Goal: Contribute content: Contribute content

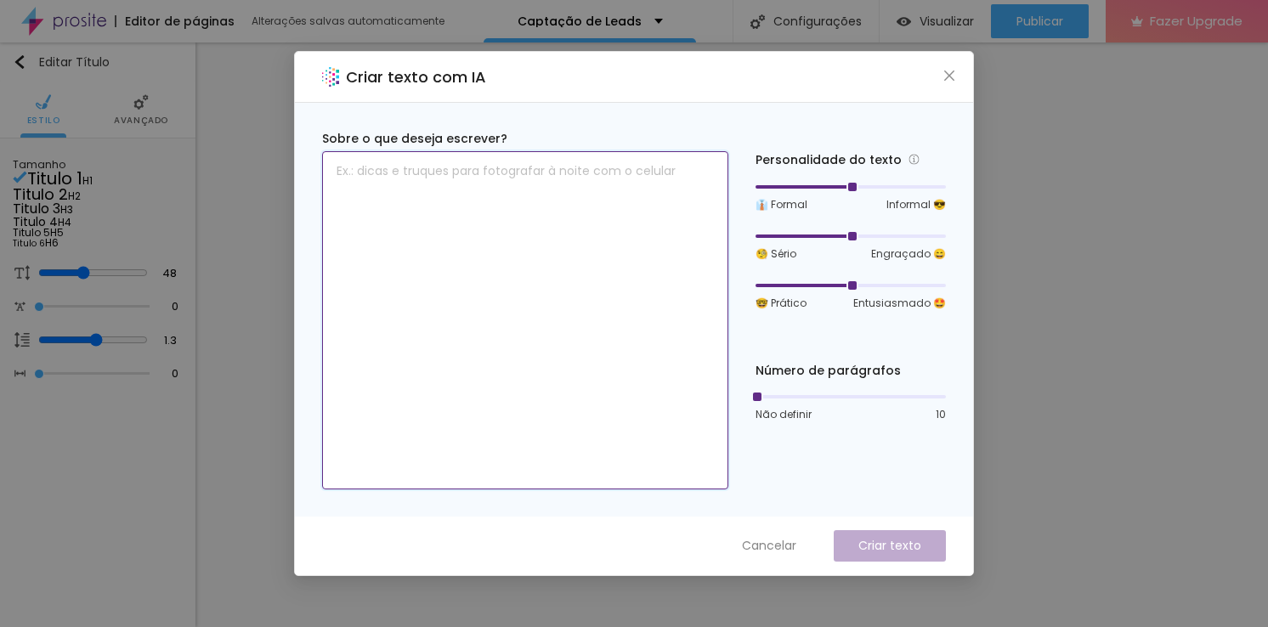
click at [540, 268] on textarea at bounding box center [525, 320] width 406 height 338
paste textarea "Parabéns, o seu momento está quase chegando, formando da Anhanguera!"
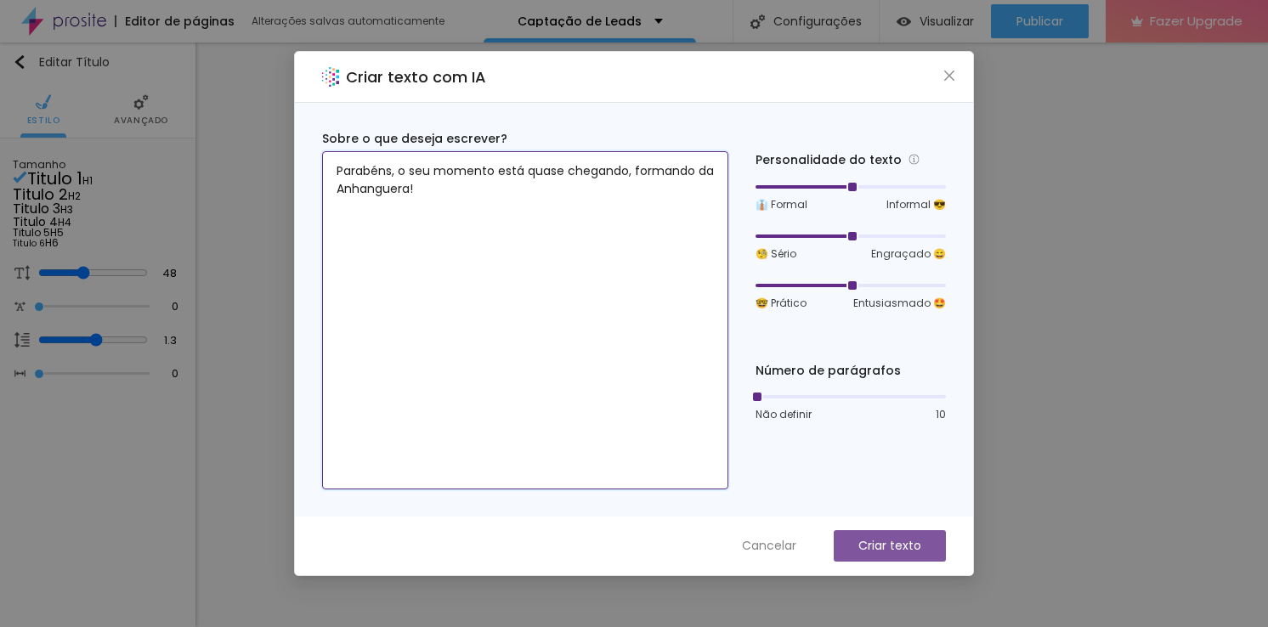
type textarea "Parabéns, o seu momento está quase chegando, formando da Anhanguera!"
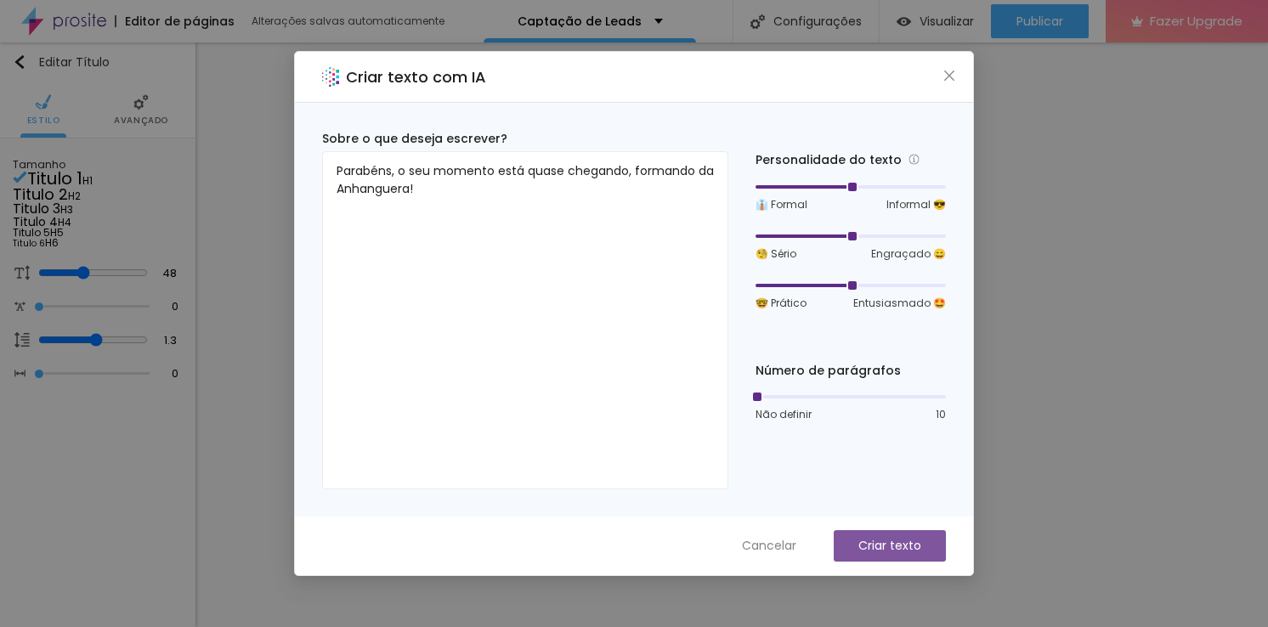
click at [900, 556] on button "Criar texto" at bounding box center [890, 545] width 112 height 31
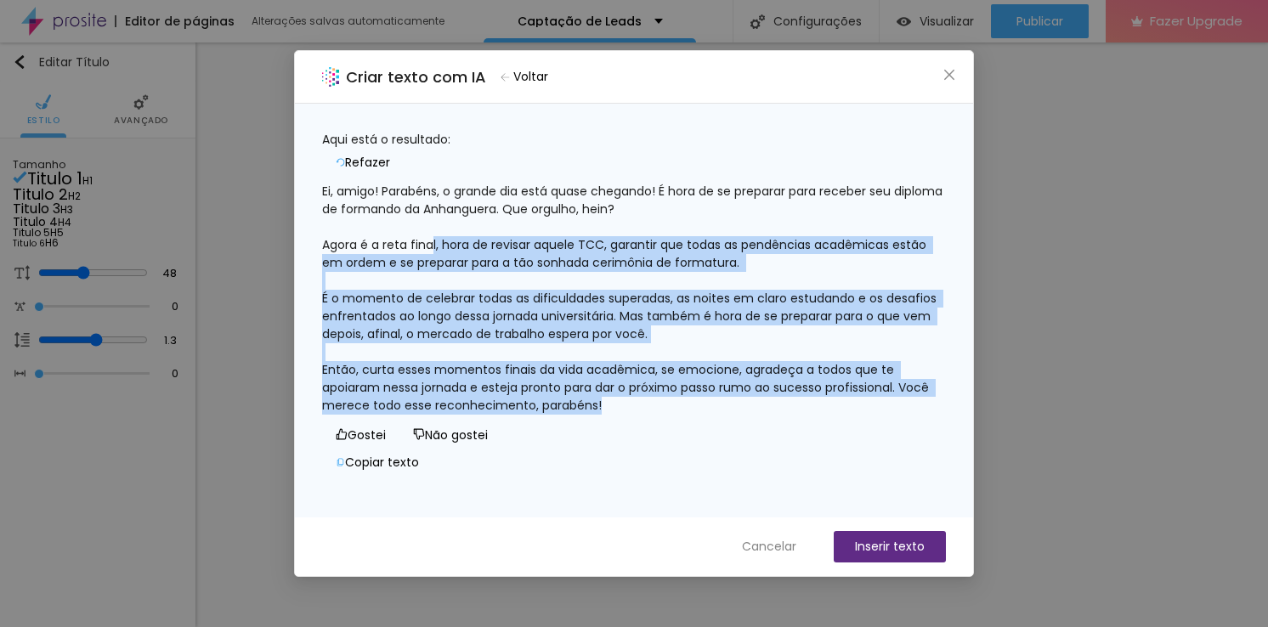
drag, startPoint x: 655, startPoint y: 396, endPoint x: 450, endPoint y: 229, distance: 264.7
click at [450, 229] on div "Ei, amigo! Parabéns, o grande dia está quase chegando! É hora de se preparar pa…" at bounding box center [634, 299] width 624 height 232
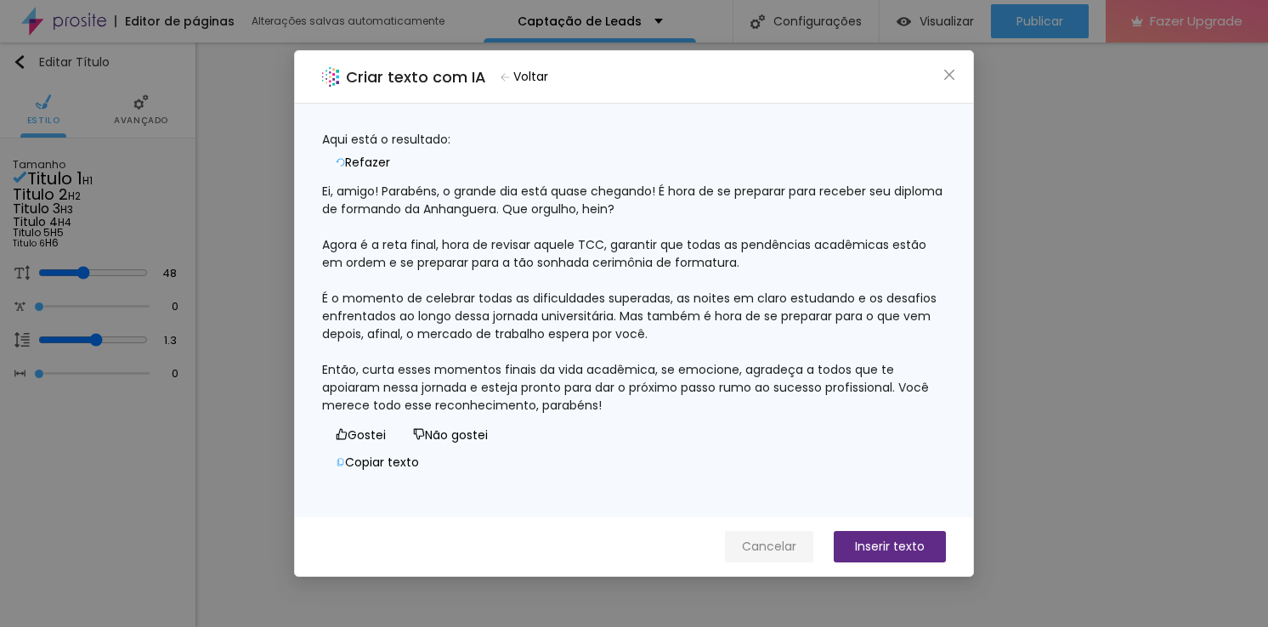
click at [776, 556] on button "Cancelar" at bounding box center [769, 546] width 88 height 31
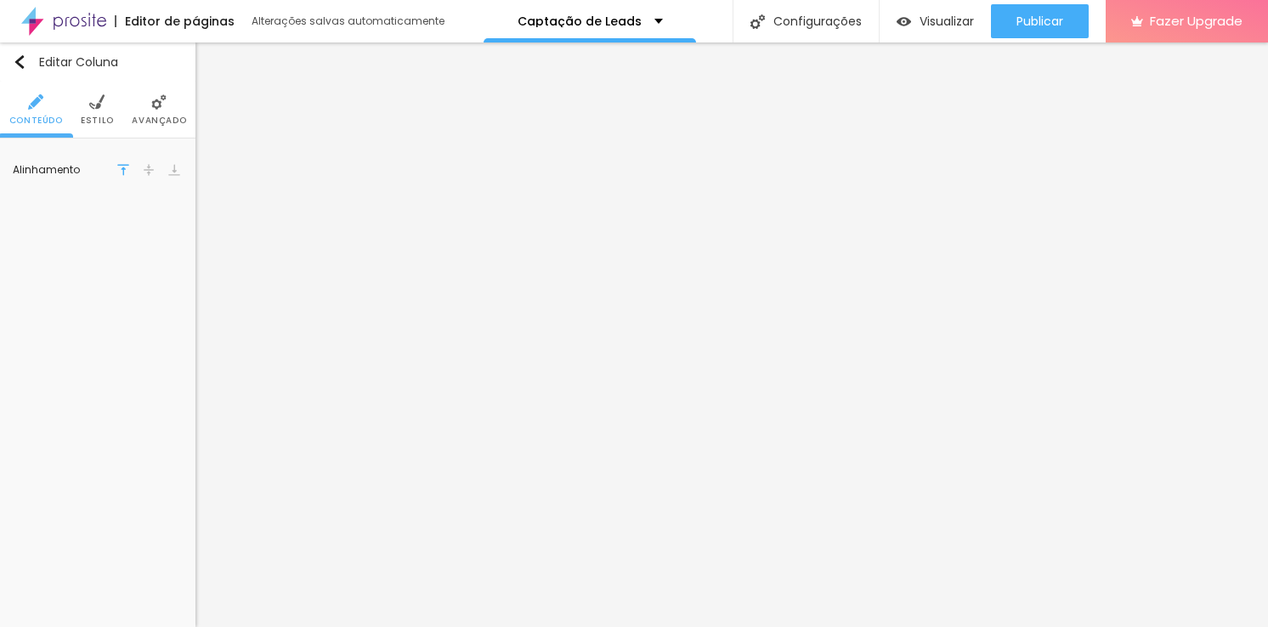
click at [101, 198] on div "Alinhamento" at bounding box center [97, 170] width 195 height 63
click at [96, 110] on li "Estilo" at bounding box center [97, 110] width 33 height 56
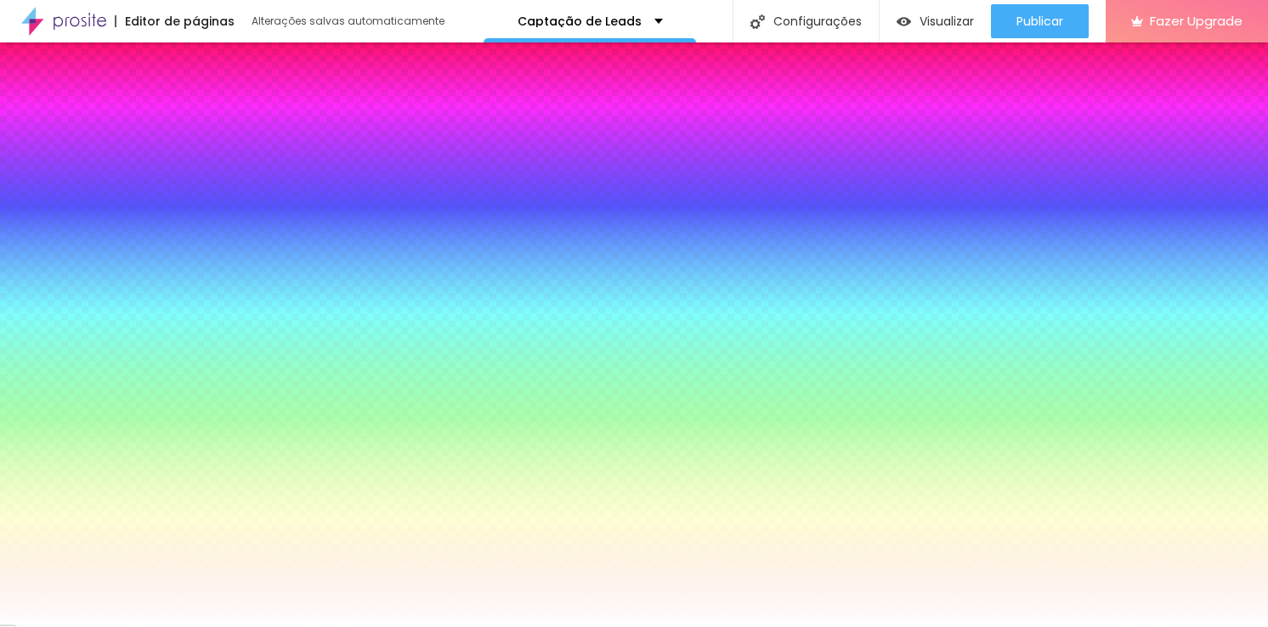
click at [27, 110] on li "Conteúdo" at bounding box center [36, 110] width 54 height 56
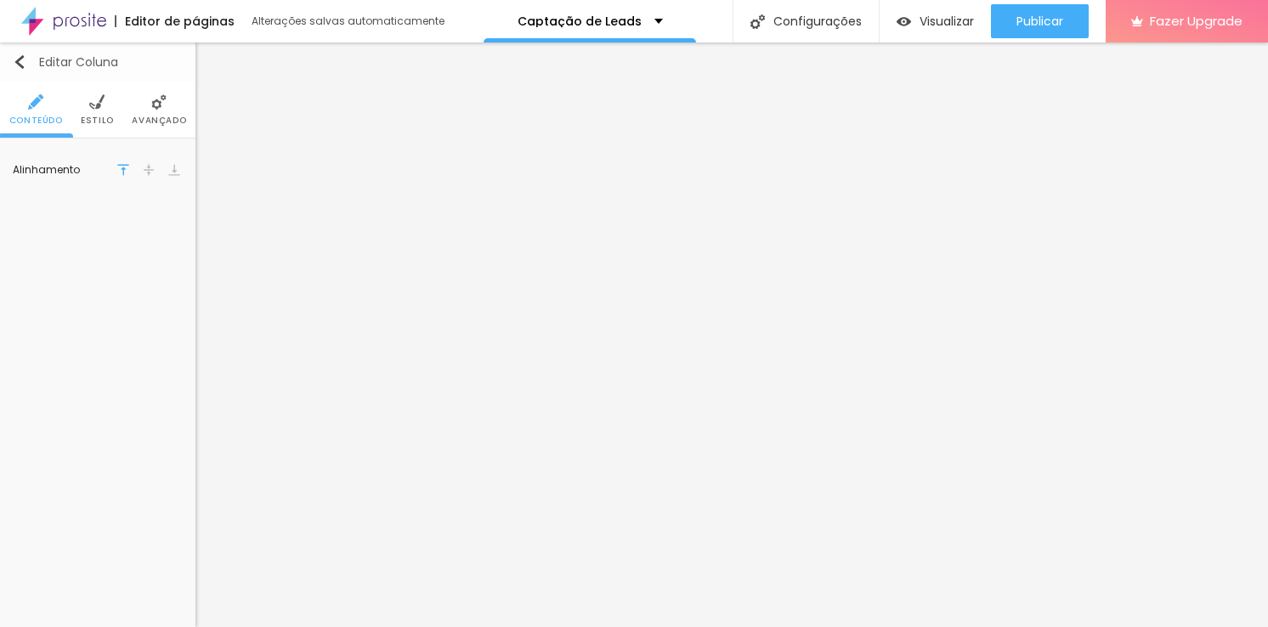
click at [20, 59] on img "button" at bounding box center [20, 62] width 14 height 14
click at [24, 60] on img "button" at bounding box center [20, 62] width 14 height 14
click at [68, 61] on div "Editar Coluna" at bounding box center [65, 62] width 105 height 14
click at [61, 71] on button "Editar Coluna" at bounding box center [97, 61] width 195 height 39
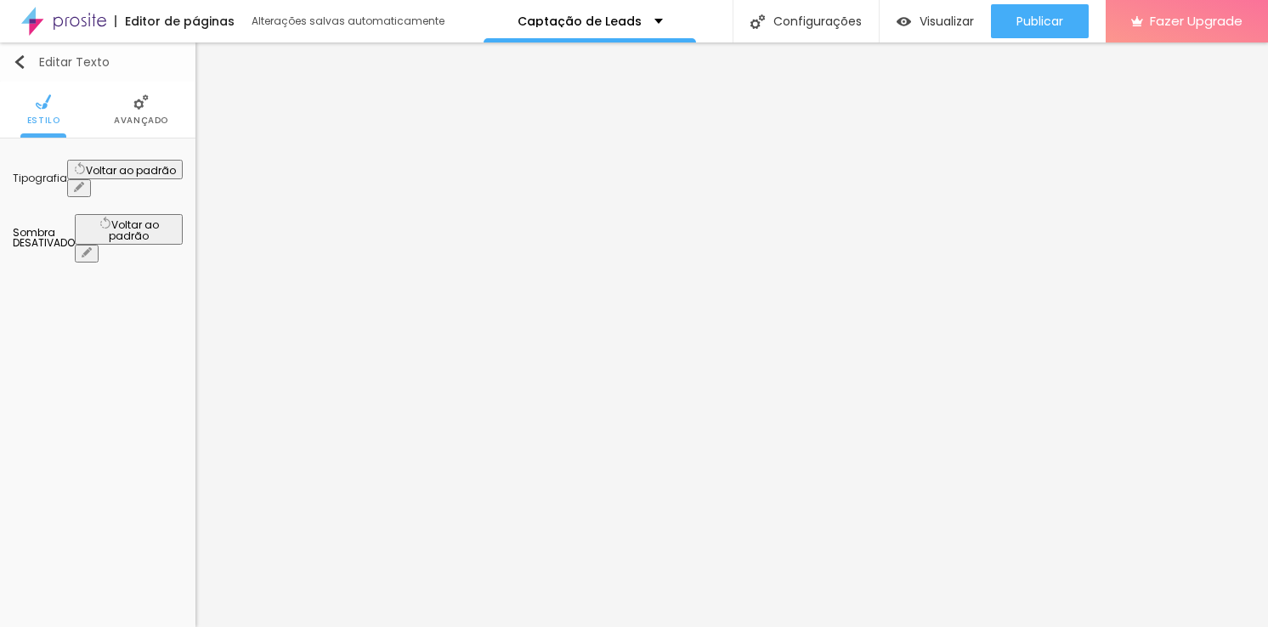
click at [25, 65] on img "button" at bounding box center [20, 62] width 14 height 14
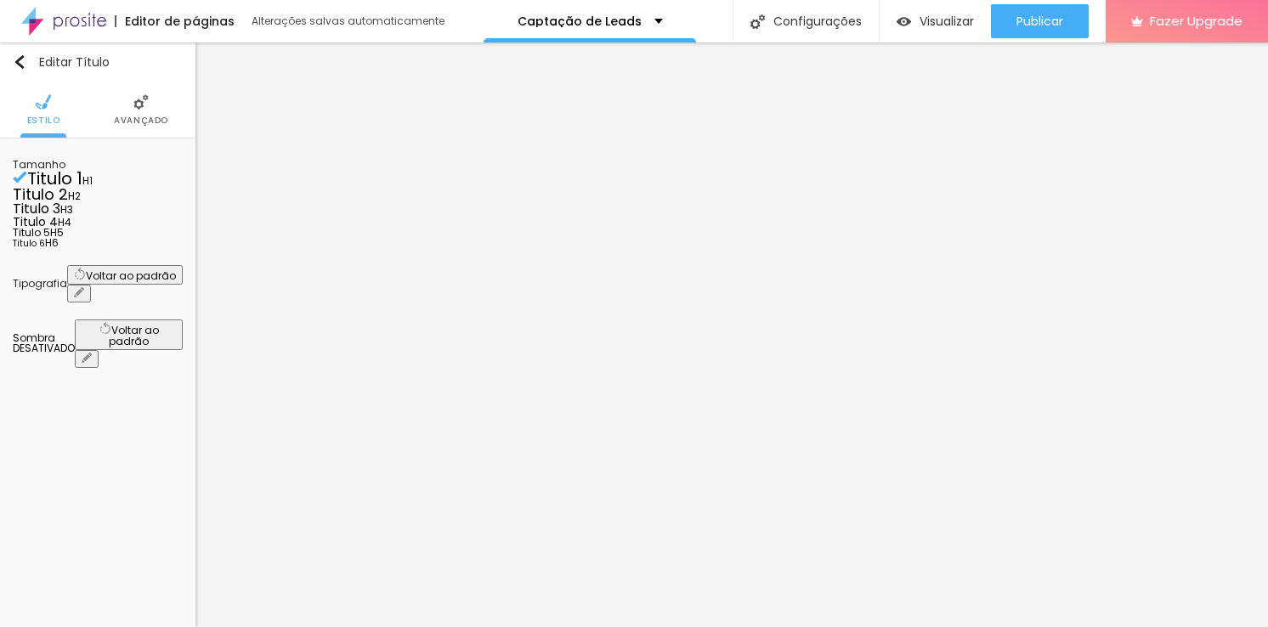
click at [68, 205] on span "Titulo 2" at bounding box center [40, 194] width 55 height 21
click at [108, 231] on div "Titulo 4 H4" at bounding box center [98, 225] width 170 height 12
click at [68, 189] on span "Titulo 1" at bounding box center [40, 179] width 55 height 24
click at [60, 220] on span "Titulo 3" at bounding box center [37, 211] width 48 height 20
click at [68, 188] on span "Titulo 1" at bounding box center [40, 180] width 55 height 14
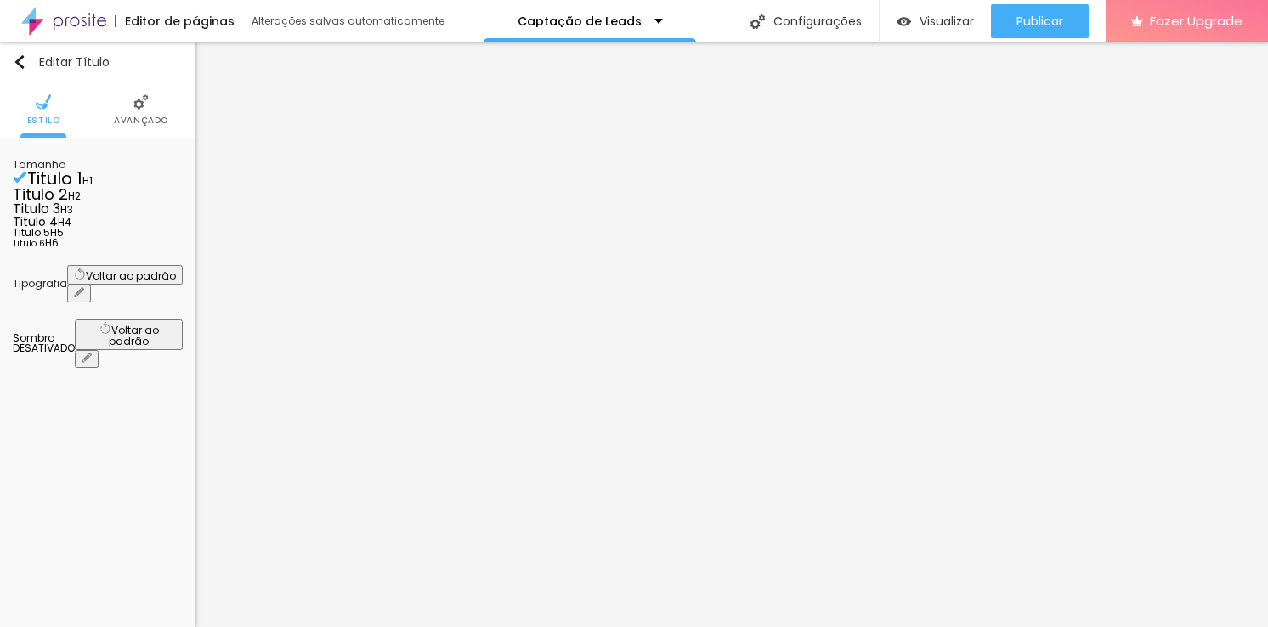
click at [142, 121] on span "Avançado" at bounding box center [141, 120] width 54 height 8
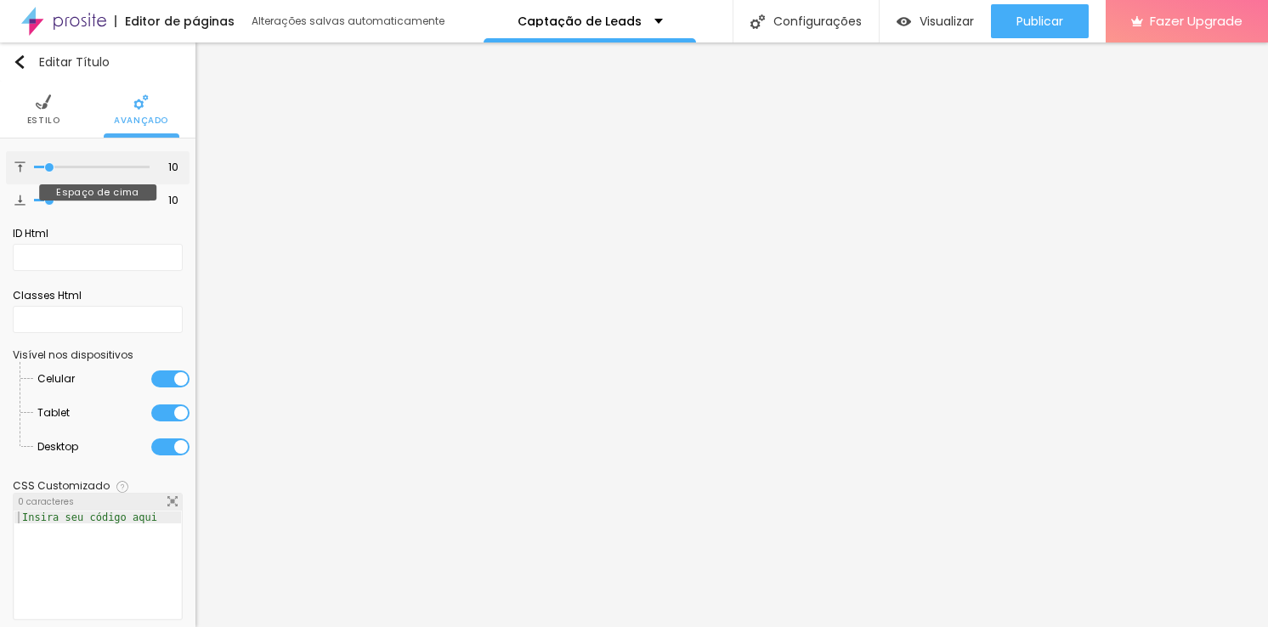
type input "15"
type input "20"
type input "35"
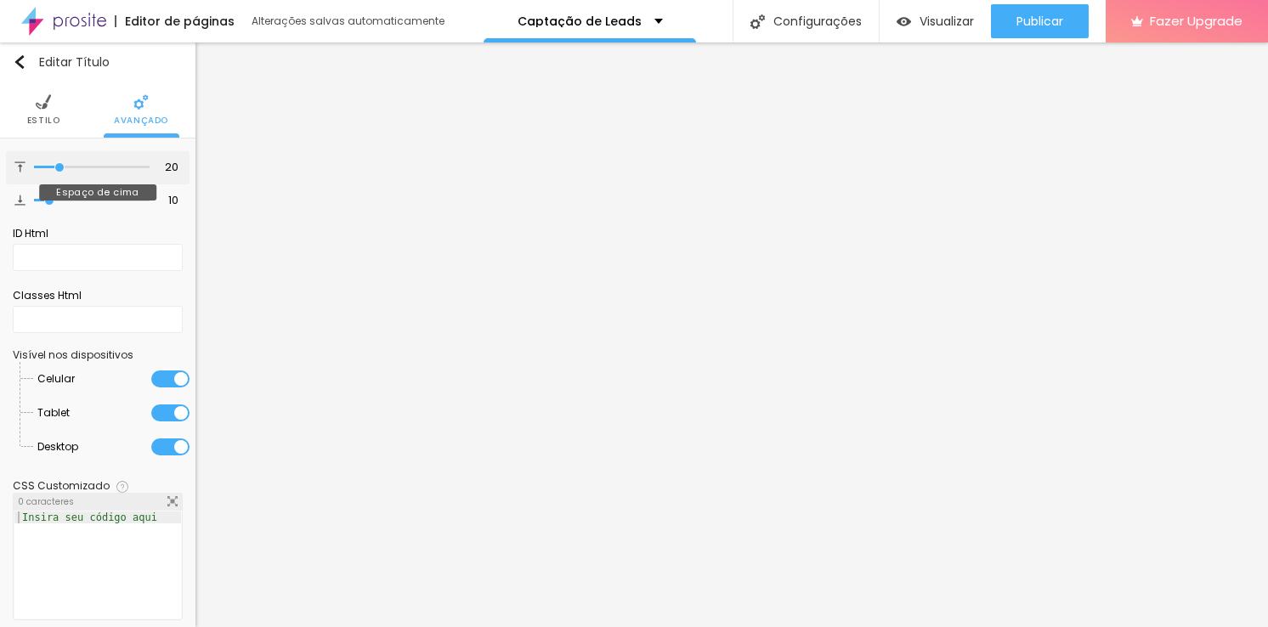
type input "35"
type input "47"
type input "51"
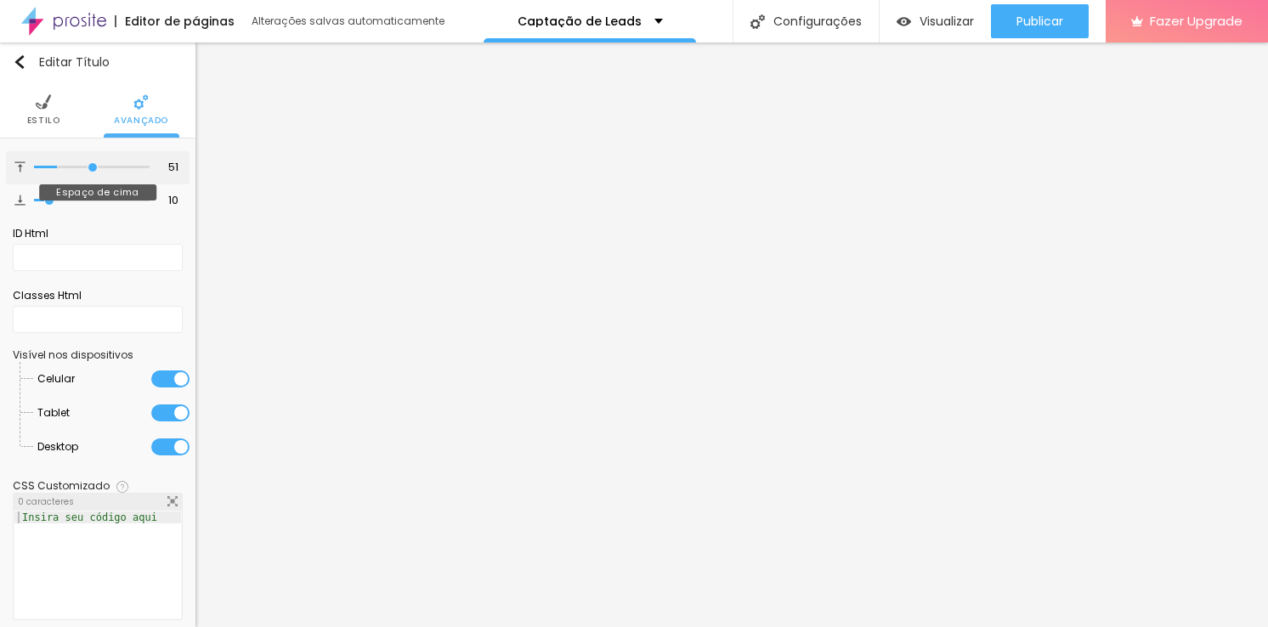
type input "60"
type input "63"
type input "64"
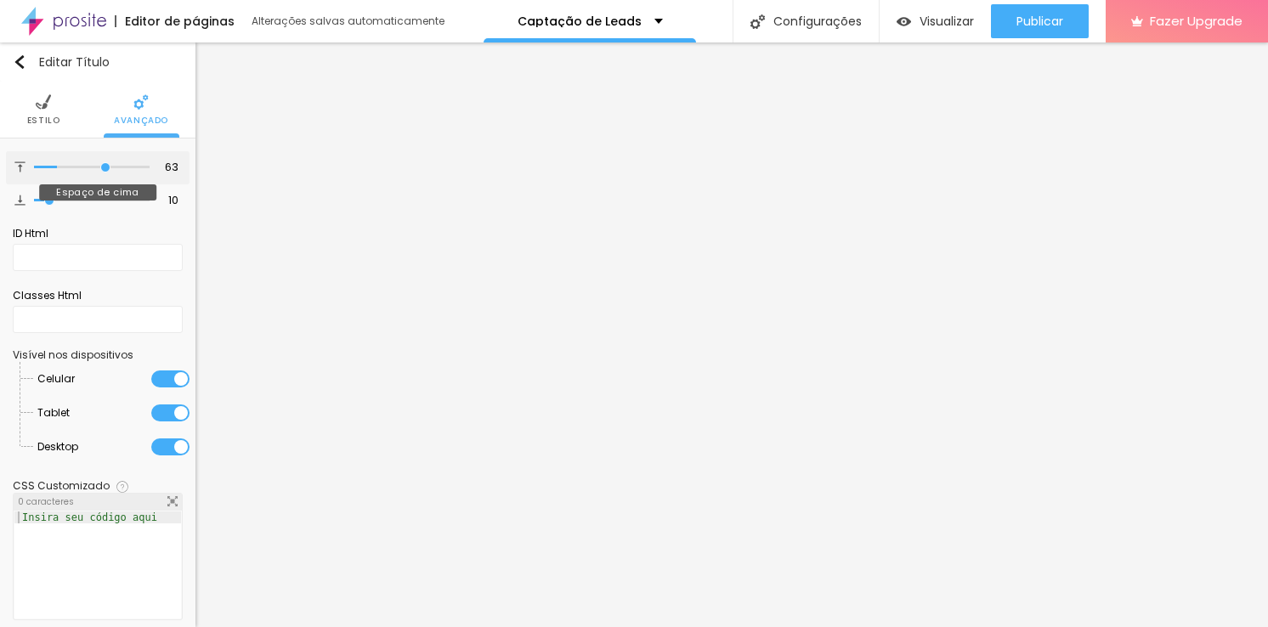
type input "64"
type input "55"
type input "44"
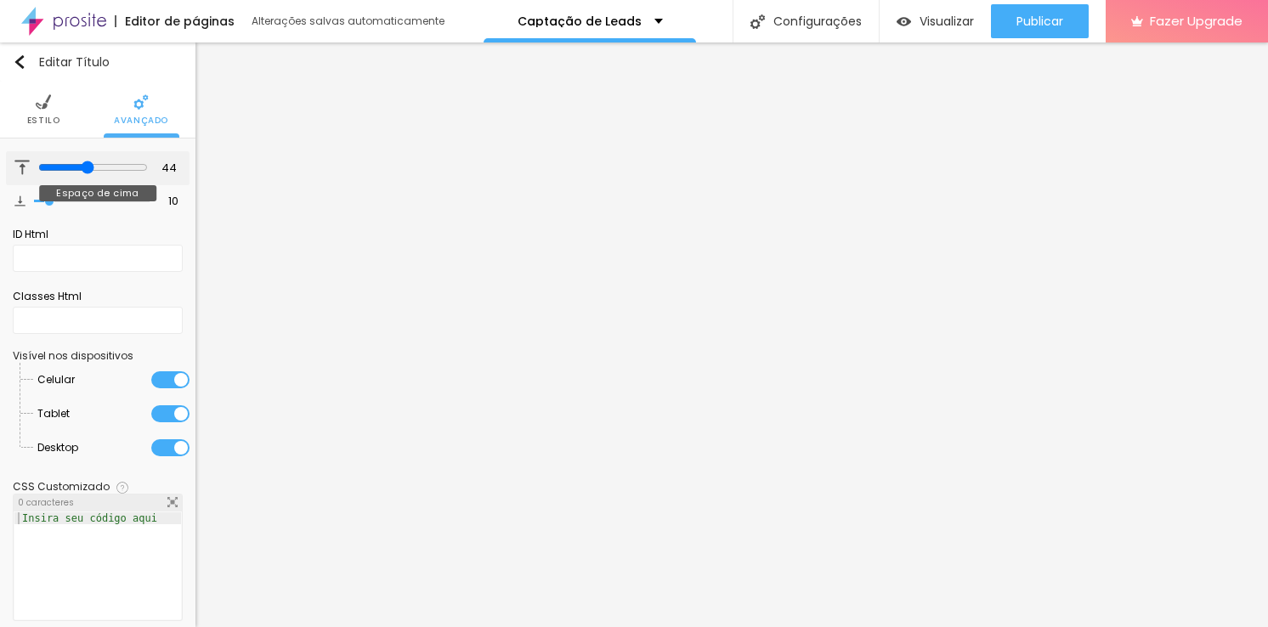
type input "38"
type input "35"
type input "33"
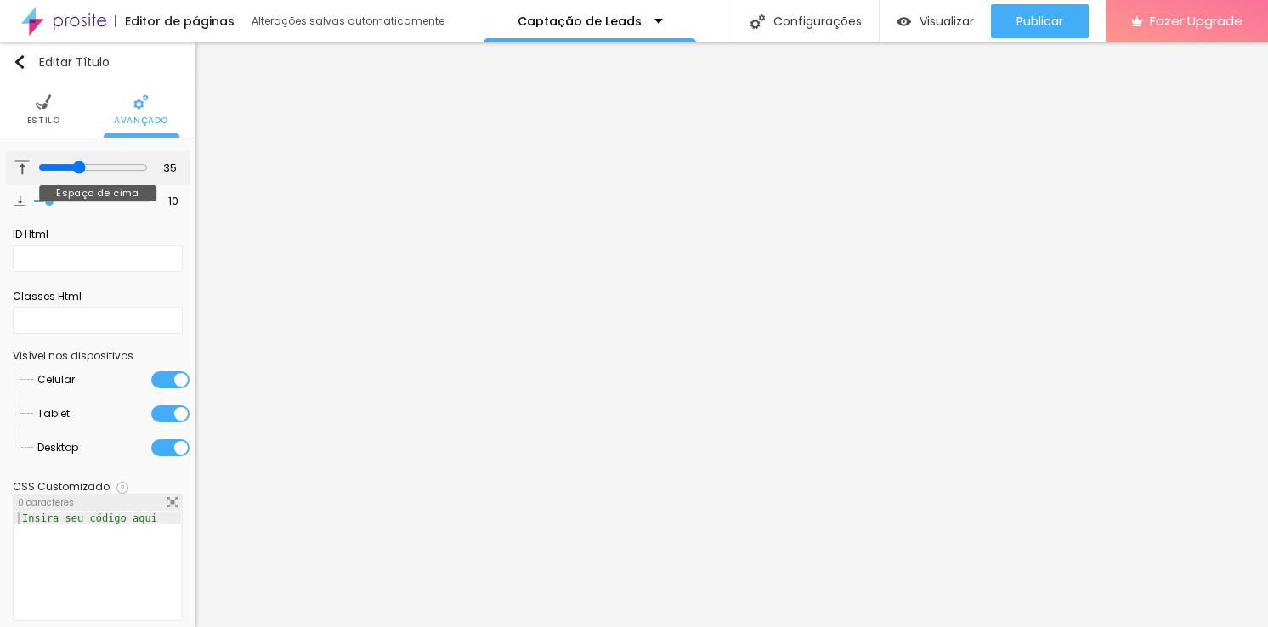
type input "33"
type input "32"
type input "31"
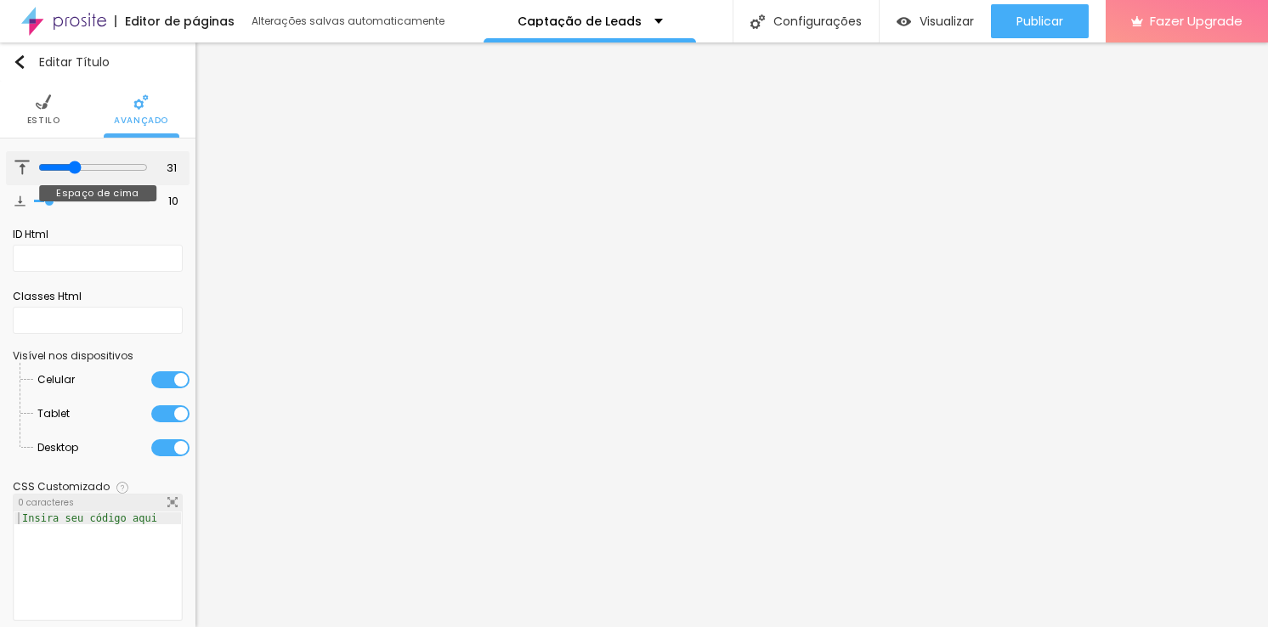
type input "27"
type input "26"
type input "24"
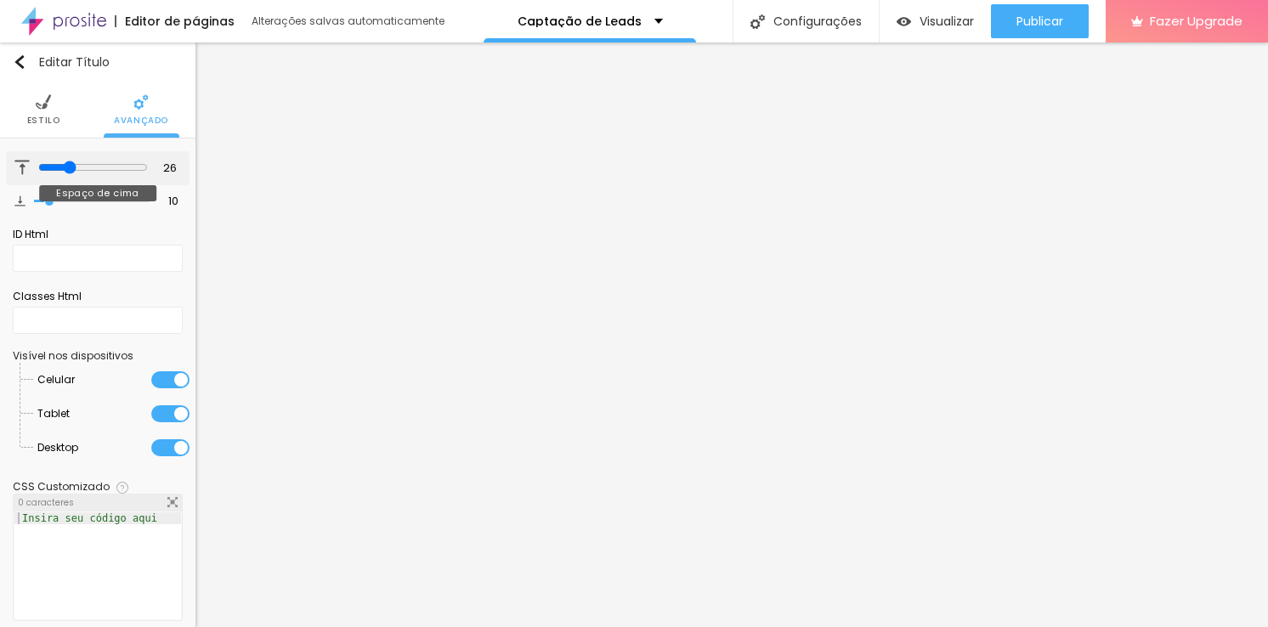
type input "24"
type input "21"
type input "18"
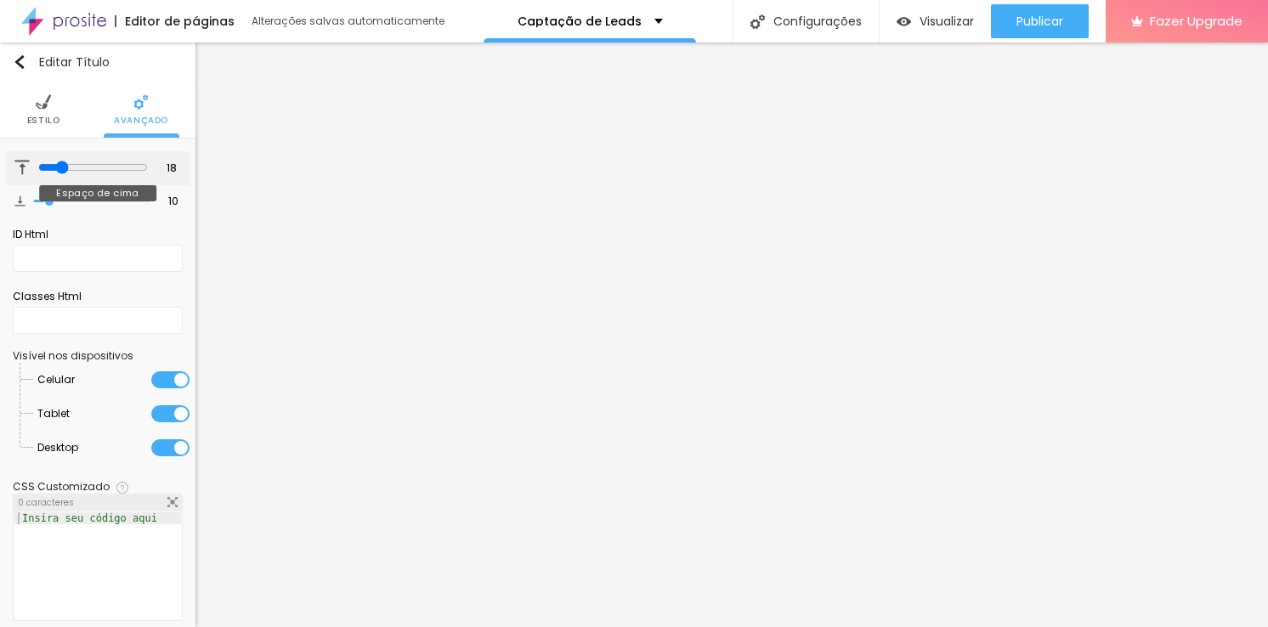
type input "15"
type input "13"
type input "10"
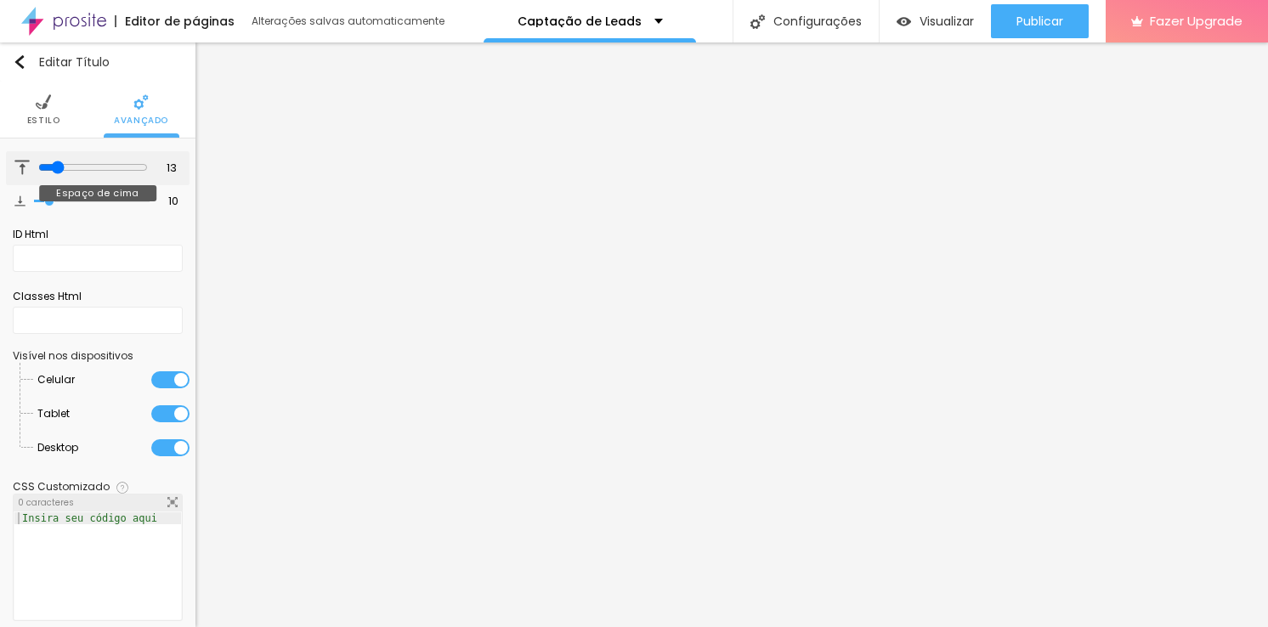
type input "10"
type input "9"
type input "8"
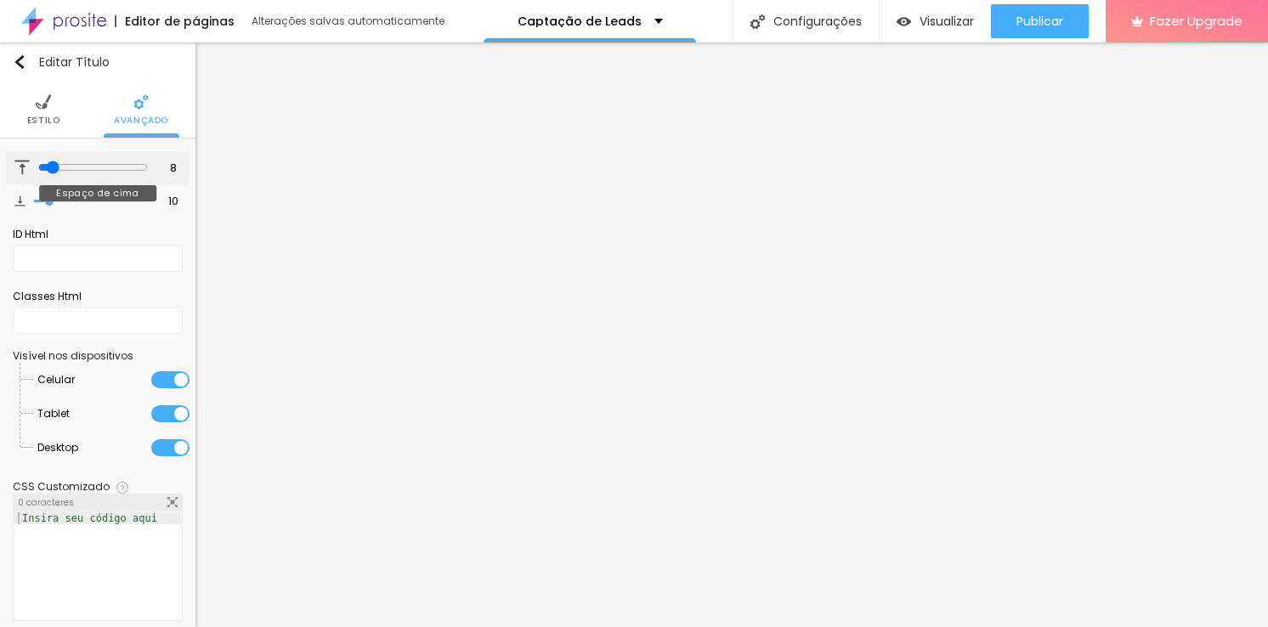
type input "7"
type input "6"
type input "5"
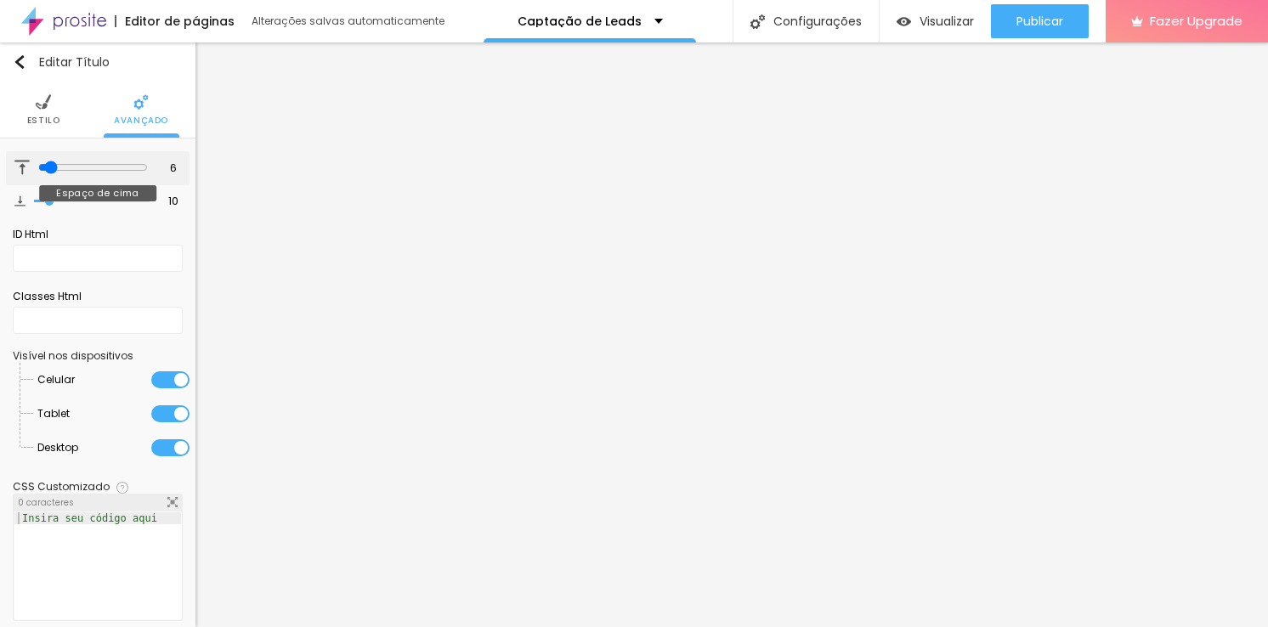
type input "5"
type input "3"
type input "2"
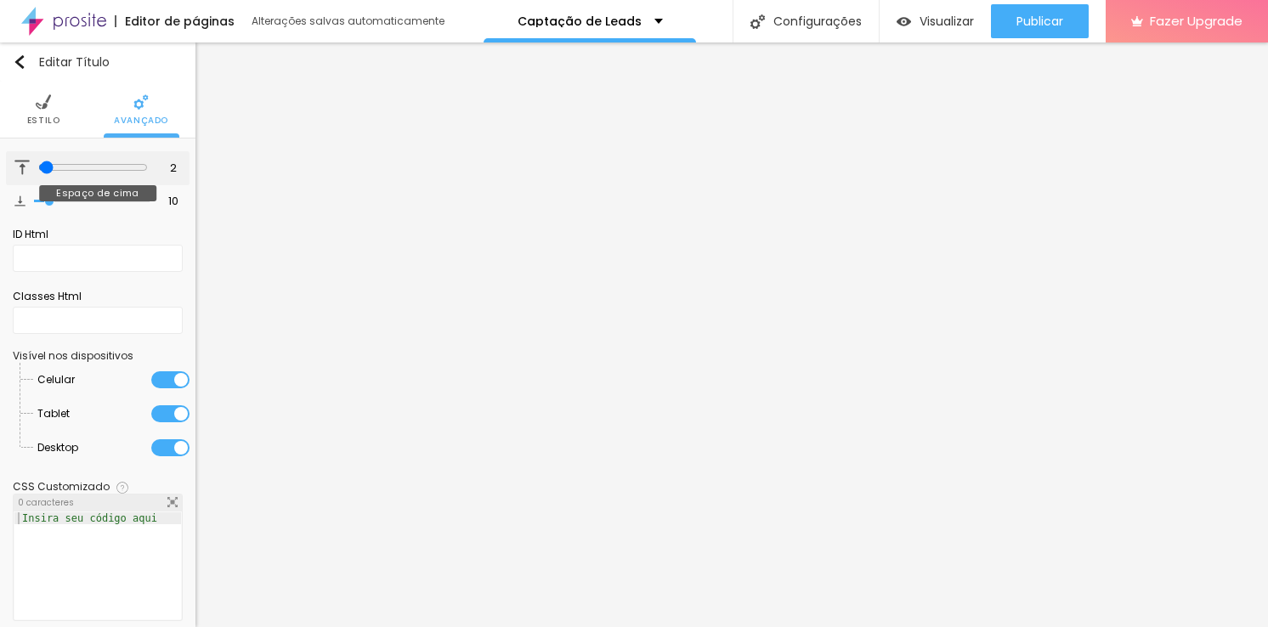
type input "1"
type input "0"
drag, startPoint x: 53, startPoint y: 167, endPoint x: 11, endPoint y: 170, distance: 41.8
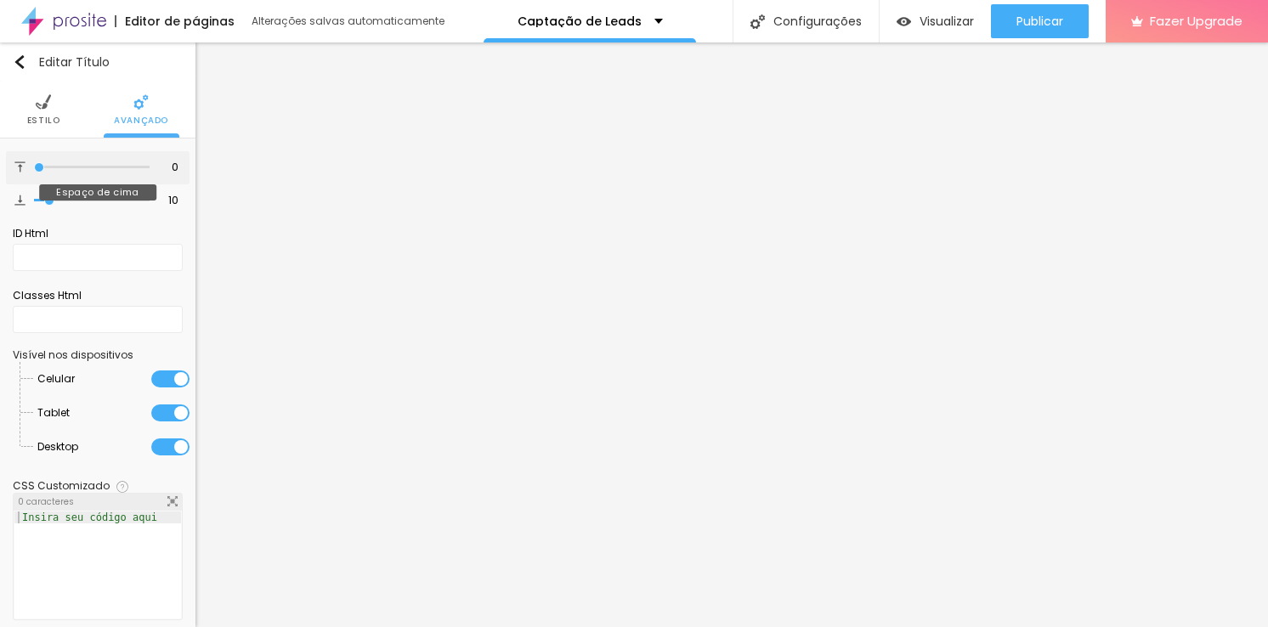
type input "0"
click at [34, 170] on input "range" at bounding box center [92, 167] width 116 height 8
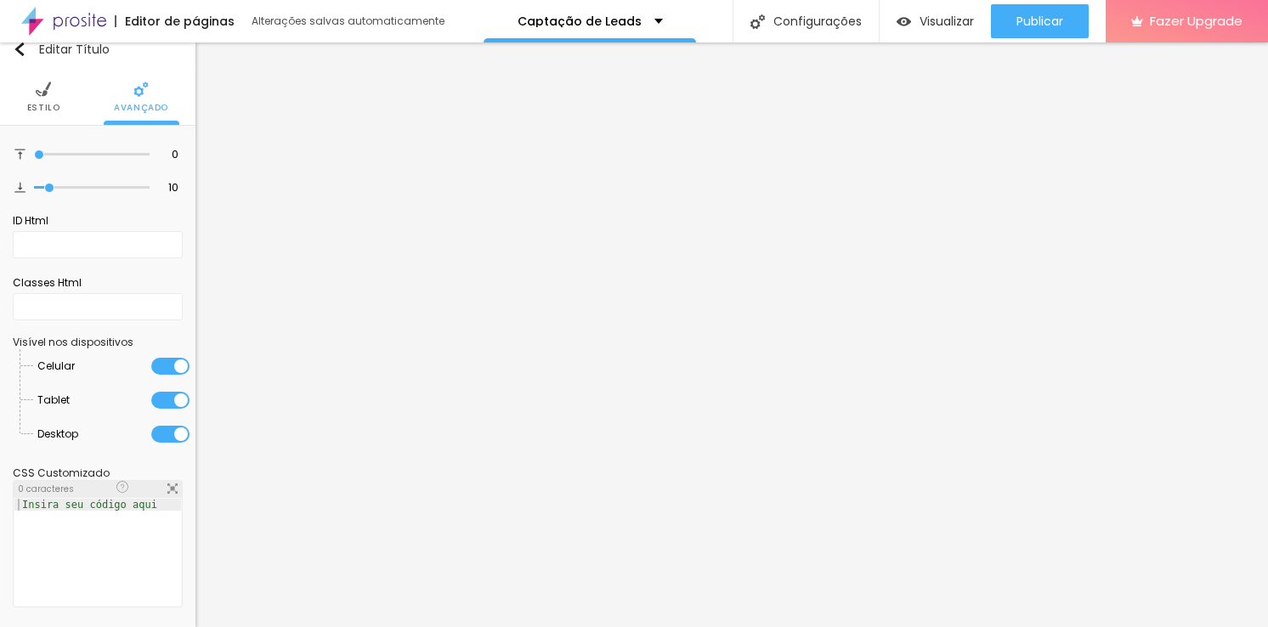
scroll to position [14, 0]
click at [46, 116] on li "Estilo" at bounding box center [43, 96] width 33 height 56
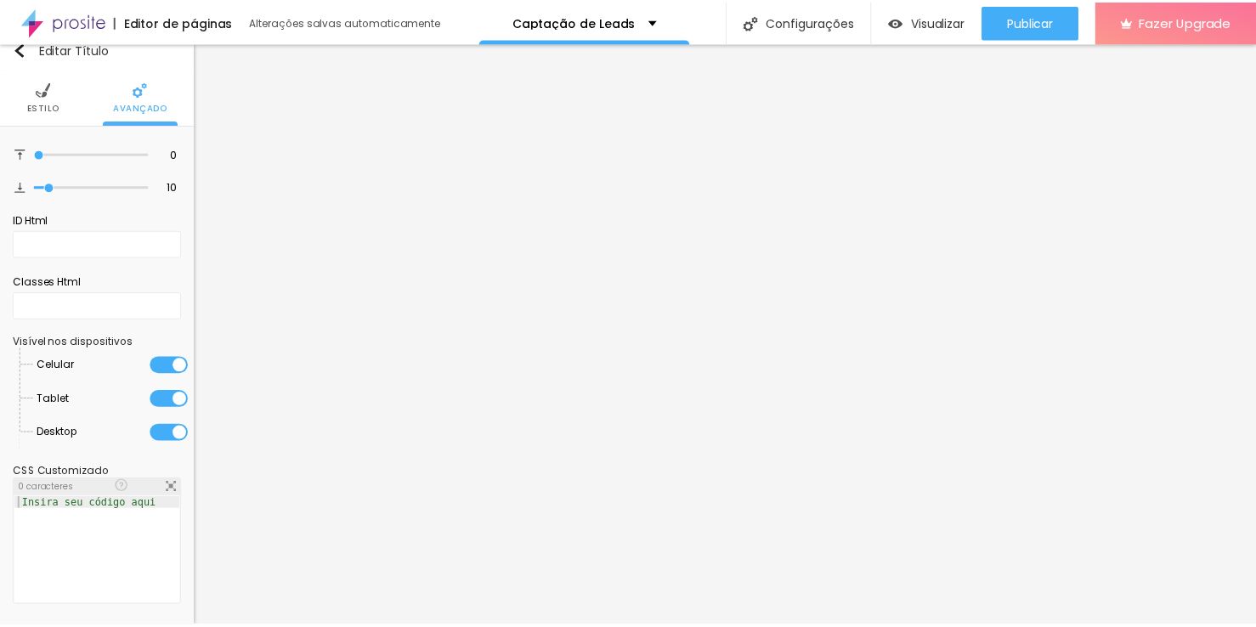
scroll to position [0, 0]
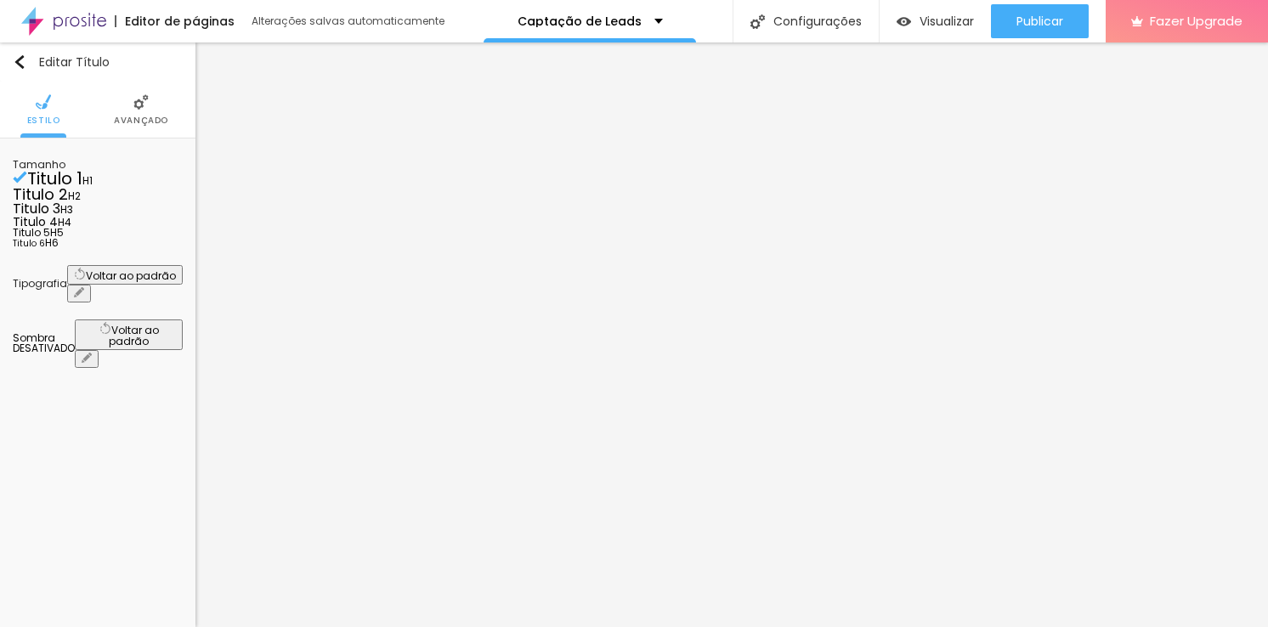
click at [91, 303] on button "button" at bounding box center [79, 294] width 24 height 18
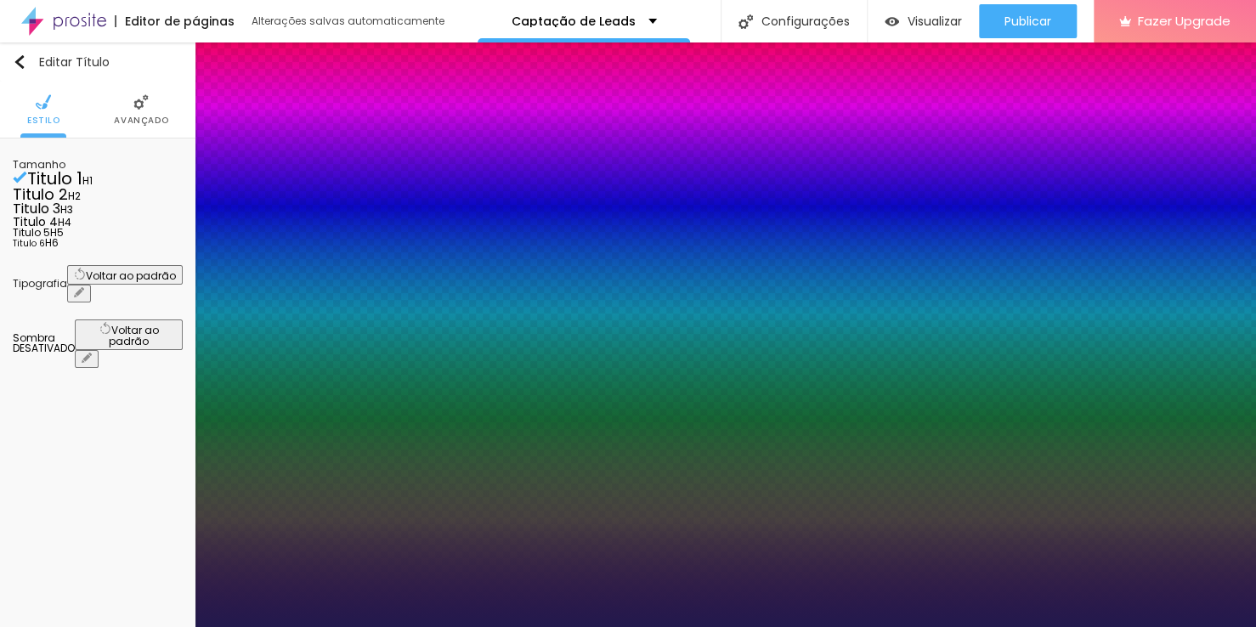
type input "1"
type input "22"
type input "1"
type input "23"
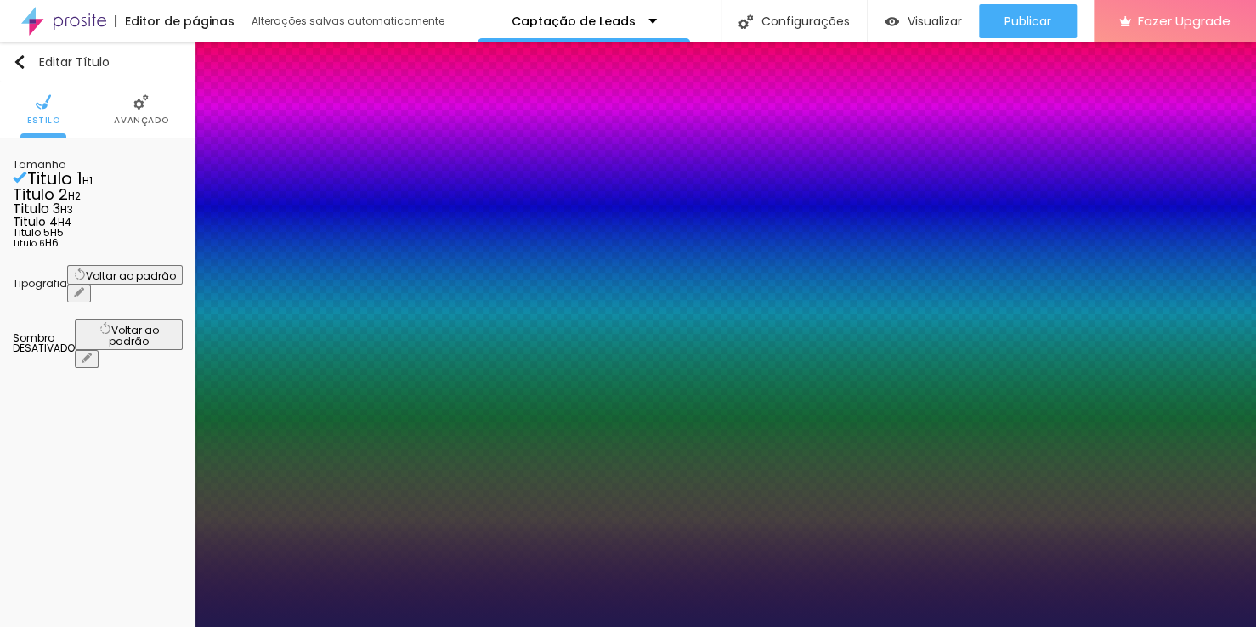
type input "23"
type input "1"
type input "87"
type input "1"
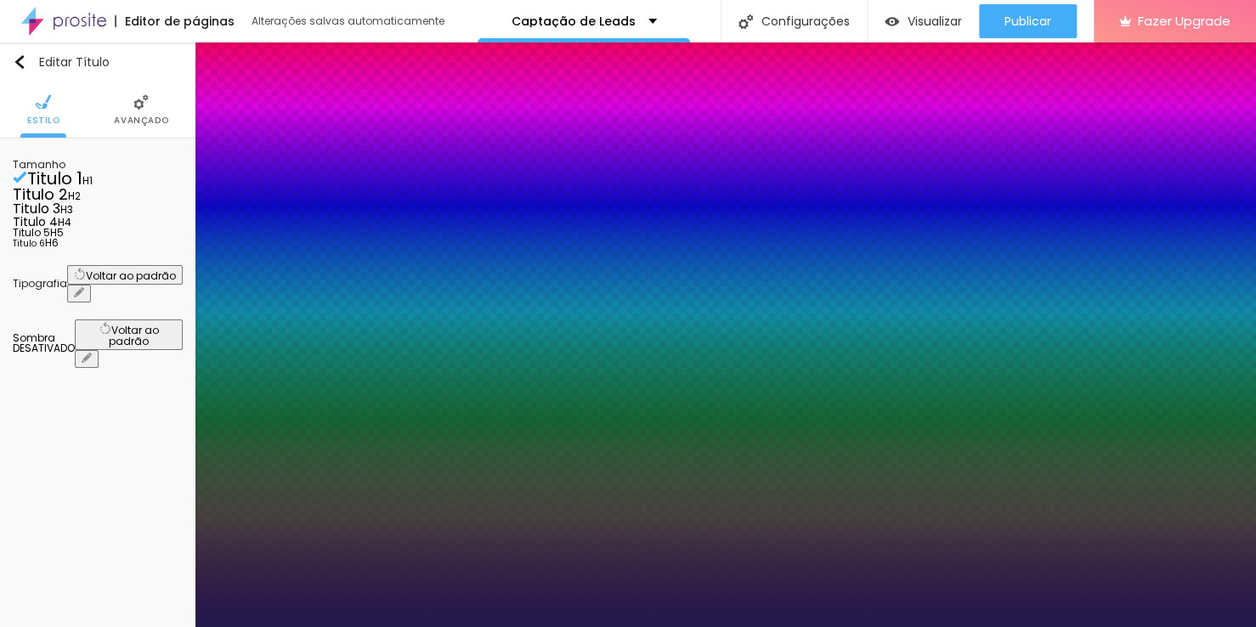
type input "88"
type input "1"
type input "87"
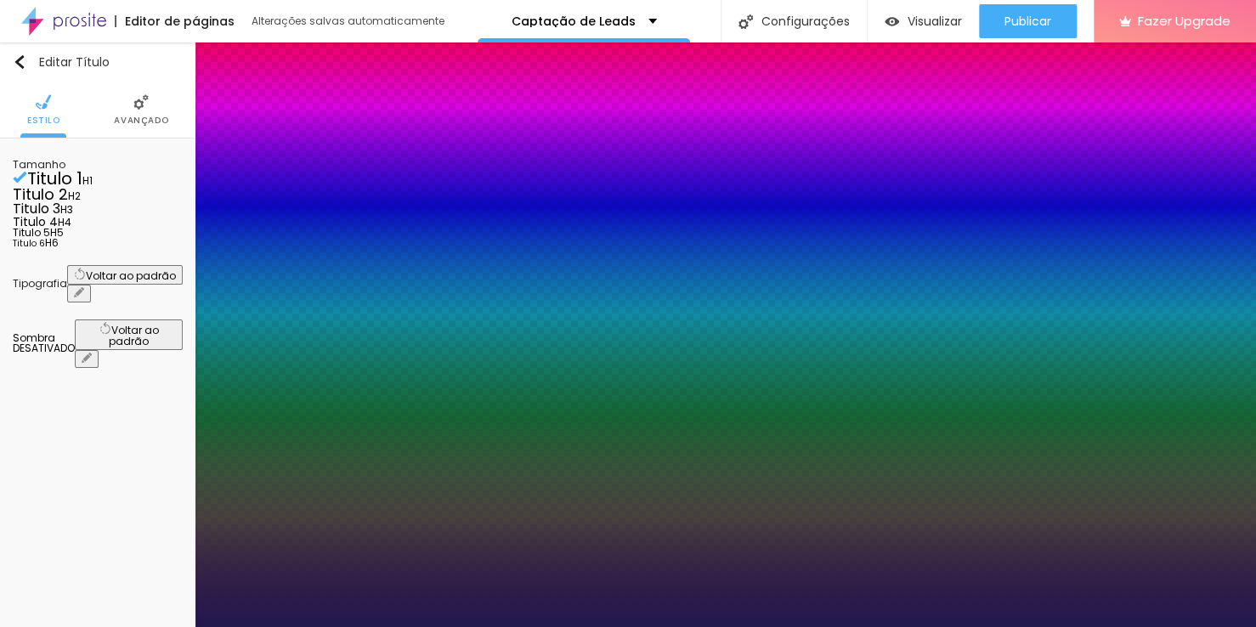
type input "1"
type input "86"
type input "1"
type input "79"
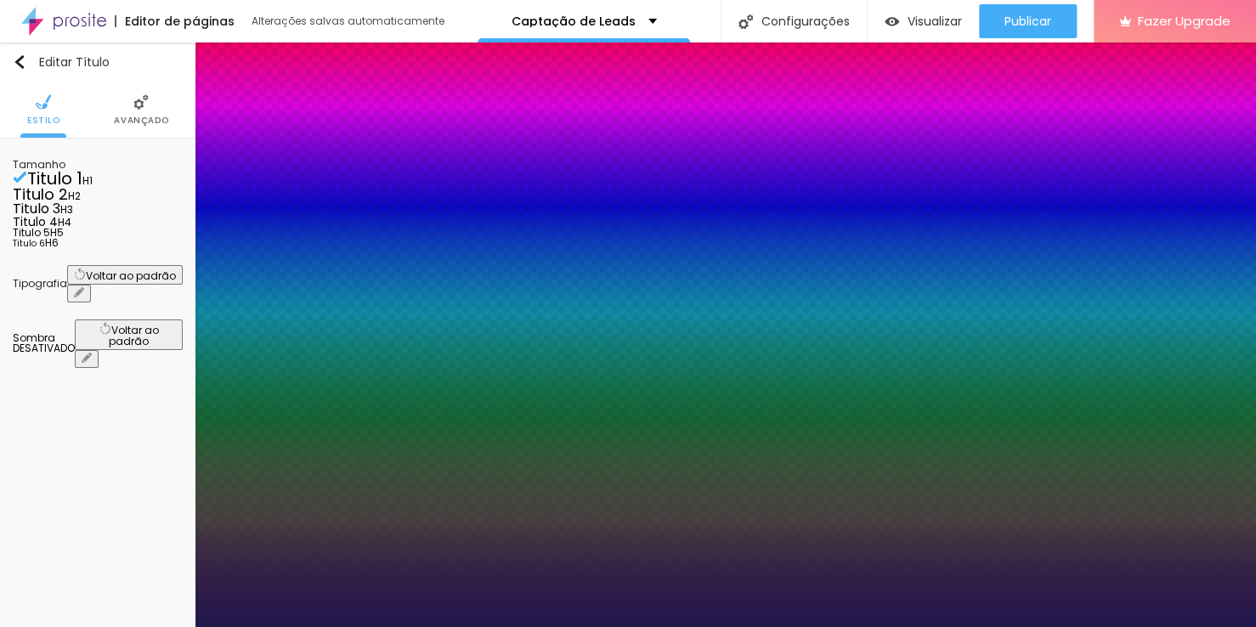
type input "79"
type input "1"
type input "77"
type input "1"
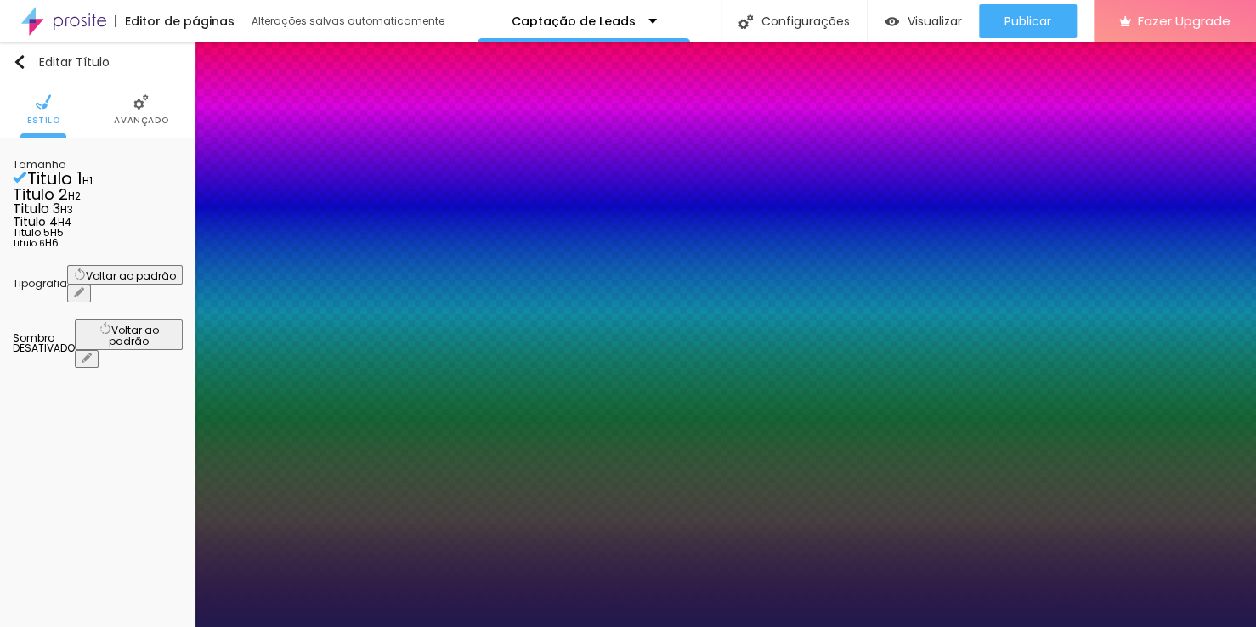
type input "75"
type input "1"
type input "73"
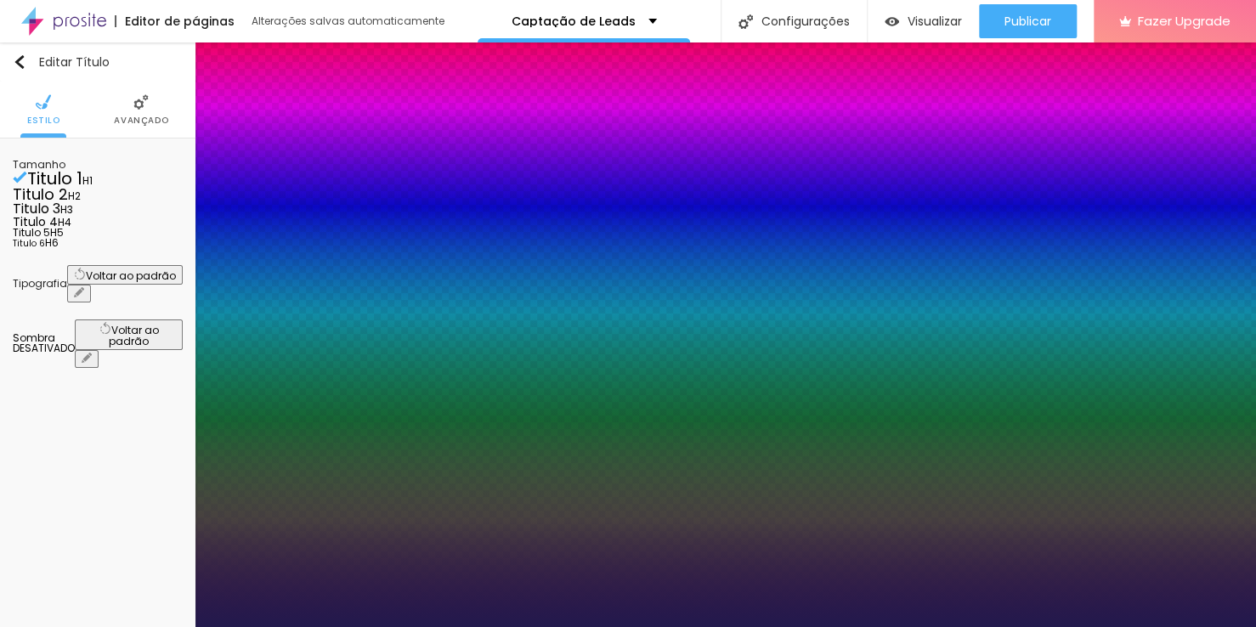
type input "1"
type input "72"
type input "1"
type input "71"
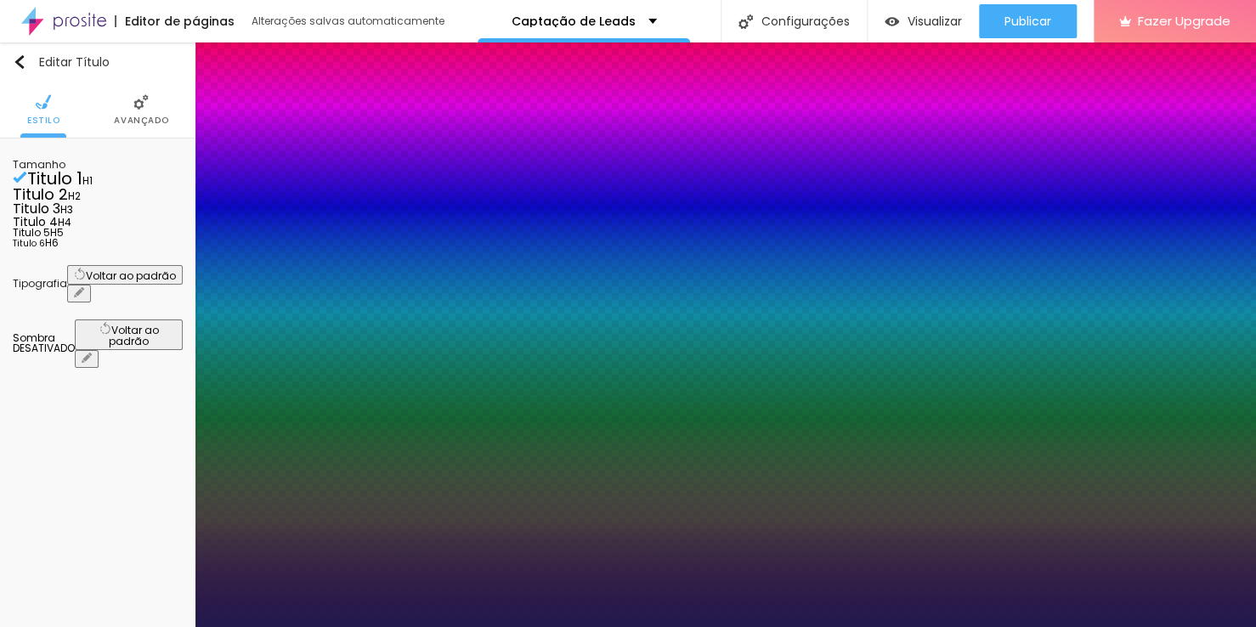
type input "71"
type input "1"
type input "70"
type input "1"
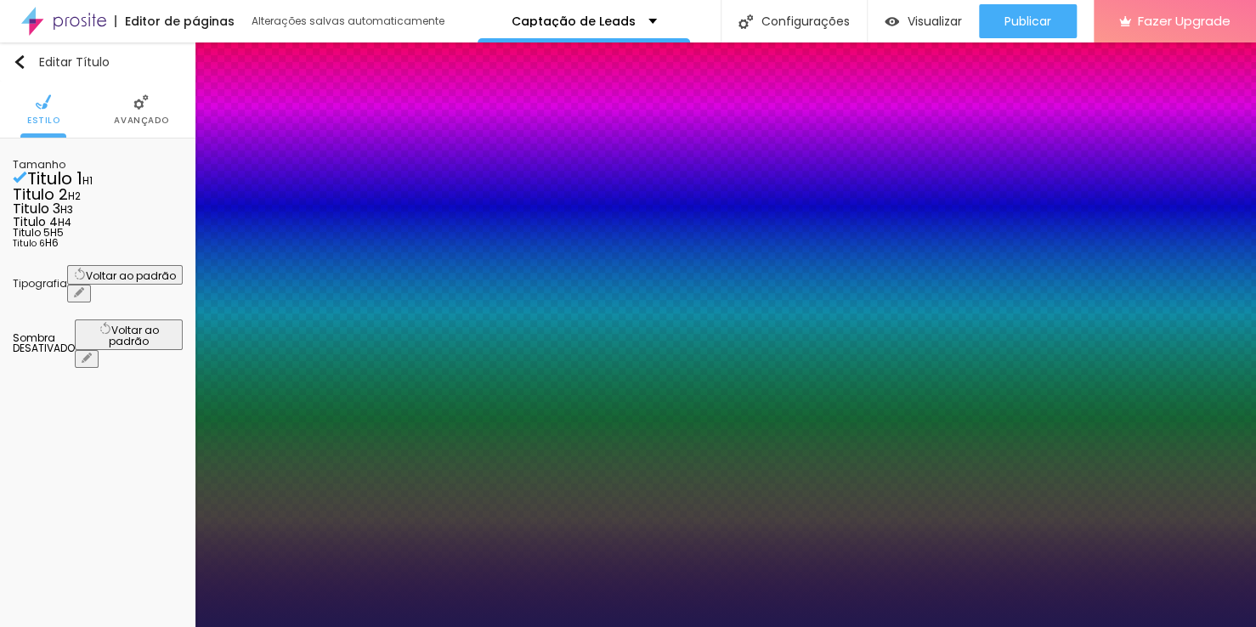
type input "68"
type input "1"
type input "67"
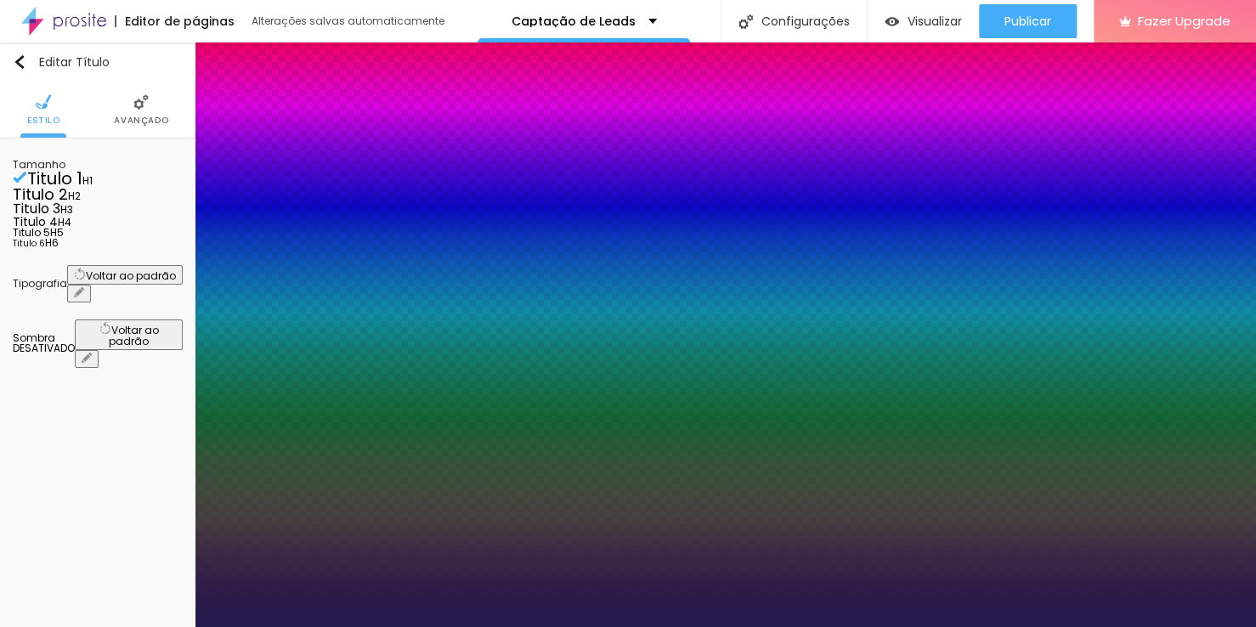
type input "1"
type input "65"
type input "1"
type input "63"
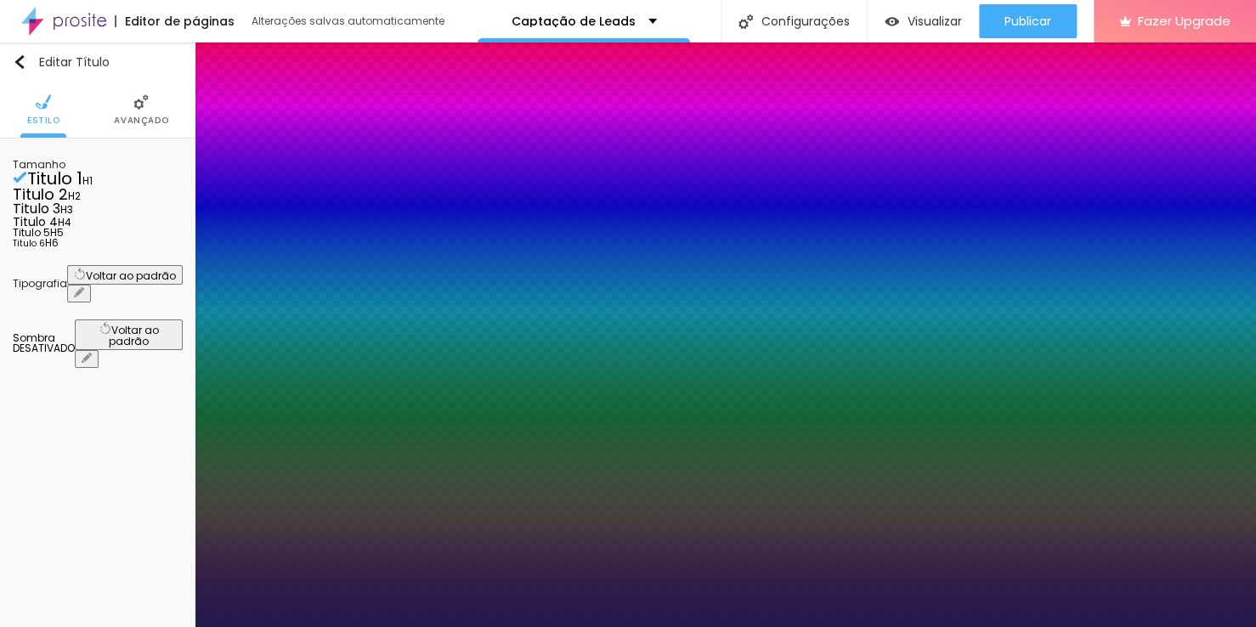
type input "63"
type input "1"
type input "61"
type input "1"
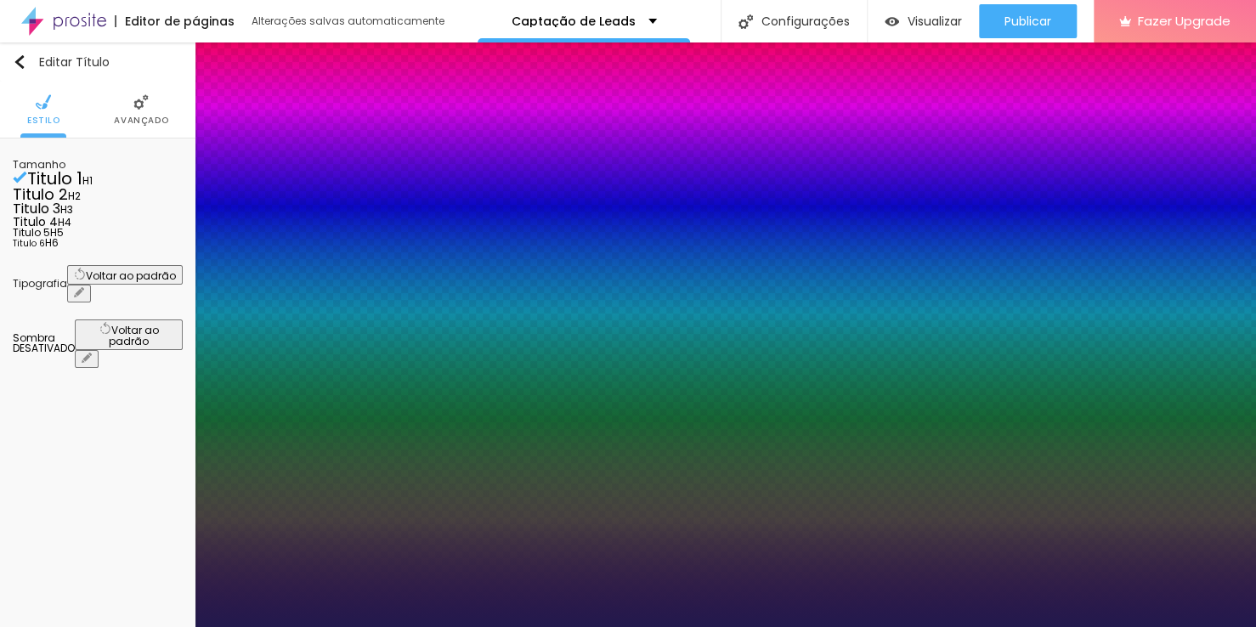
type input "60"
type input "1"
type input "59"
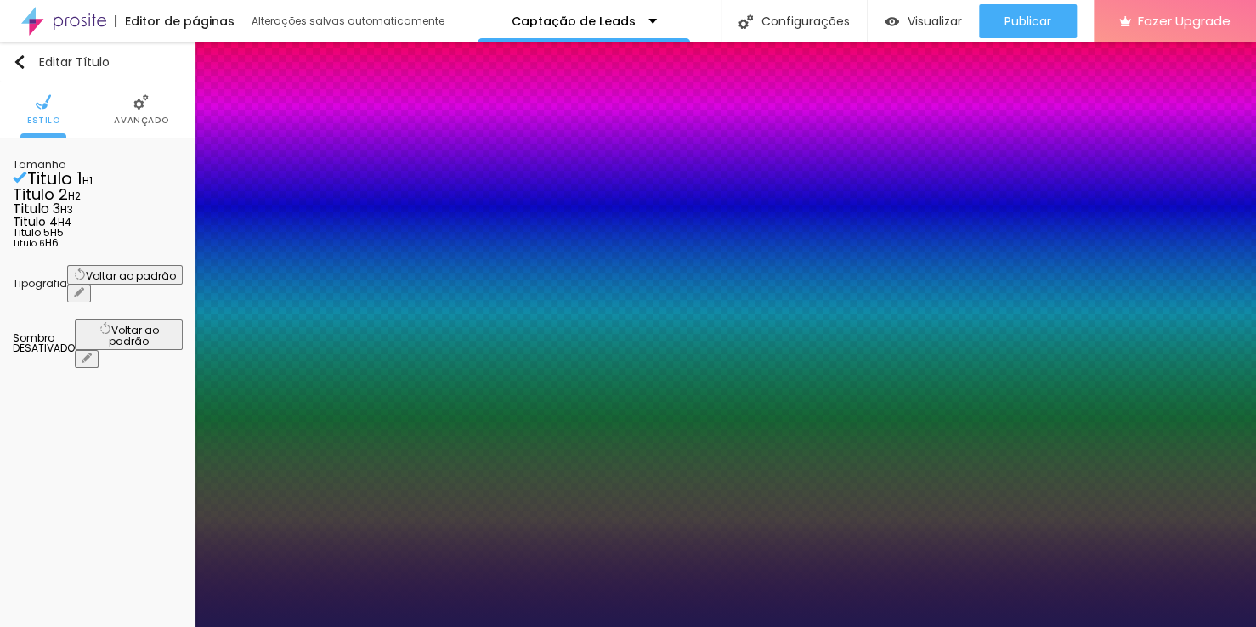
type input "1"
type input "58"
type input "1"
type input "57"
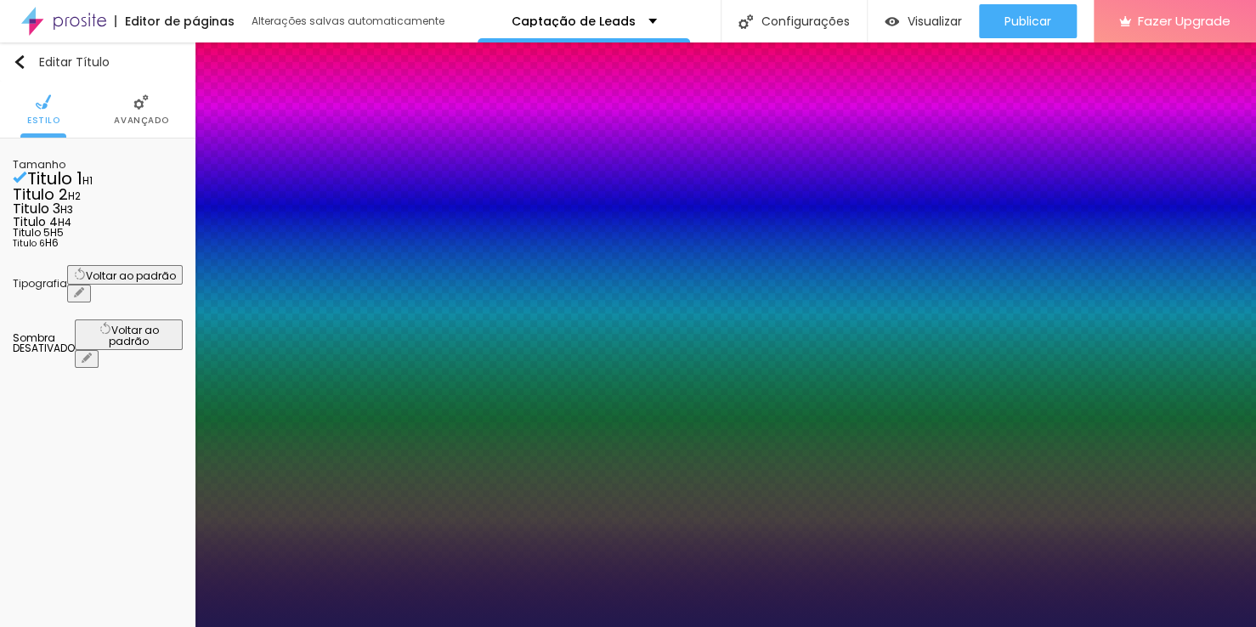
type input "57"
type input "1"
type input "56"
type input "1"
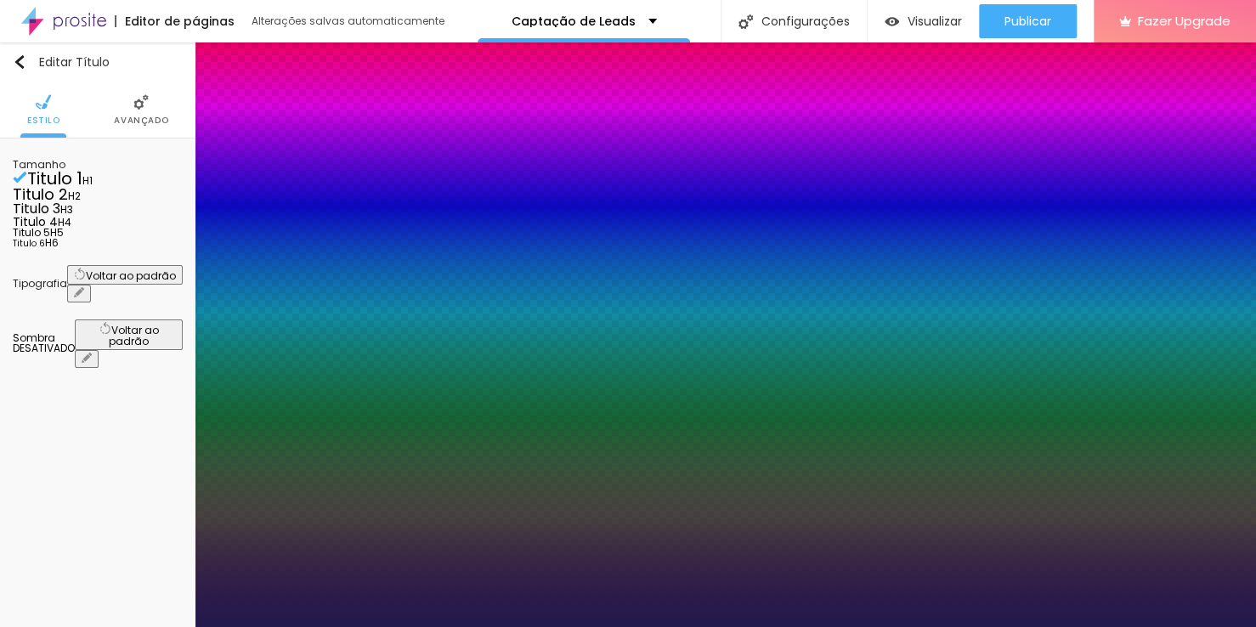
type input "55"
type input "1"
type input "54"
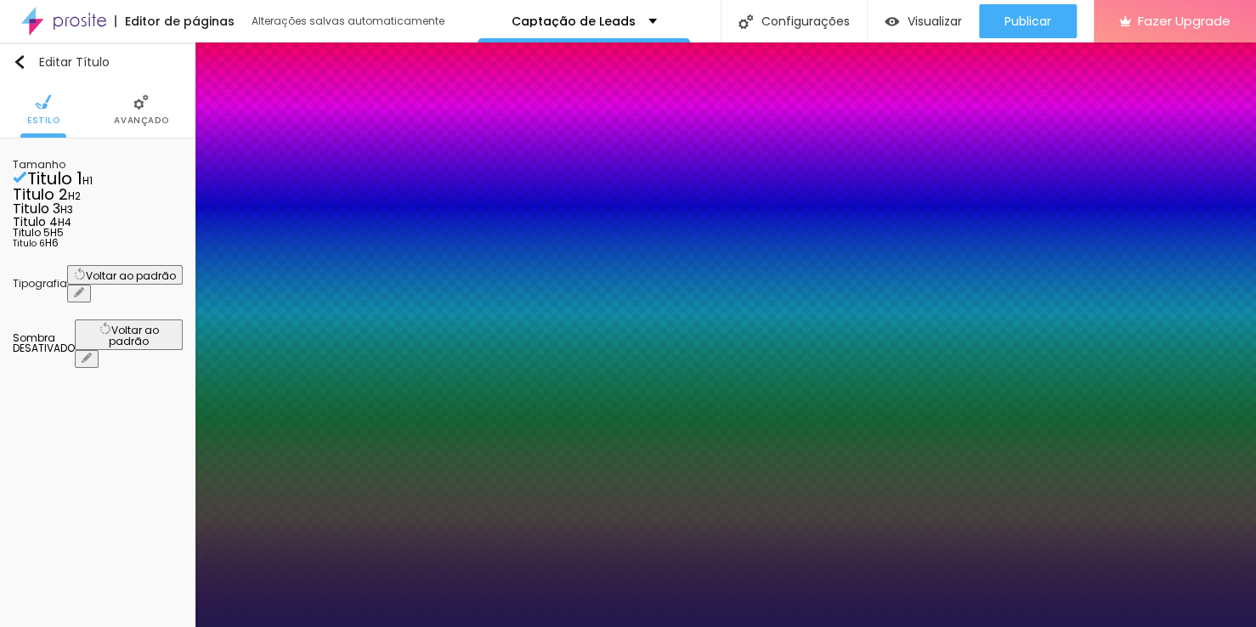
type input "1"
type input "53"
type input "1"
type input "52"
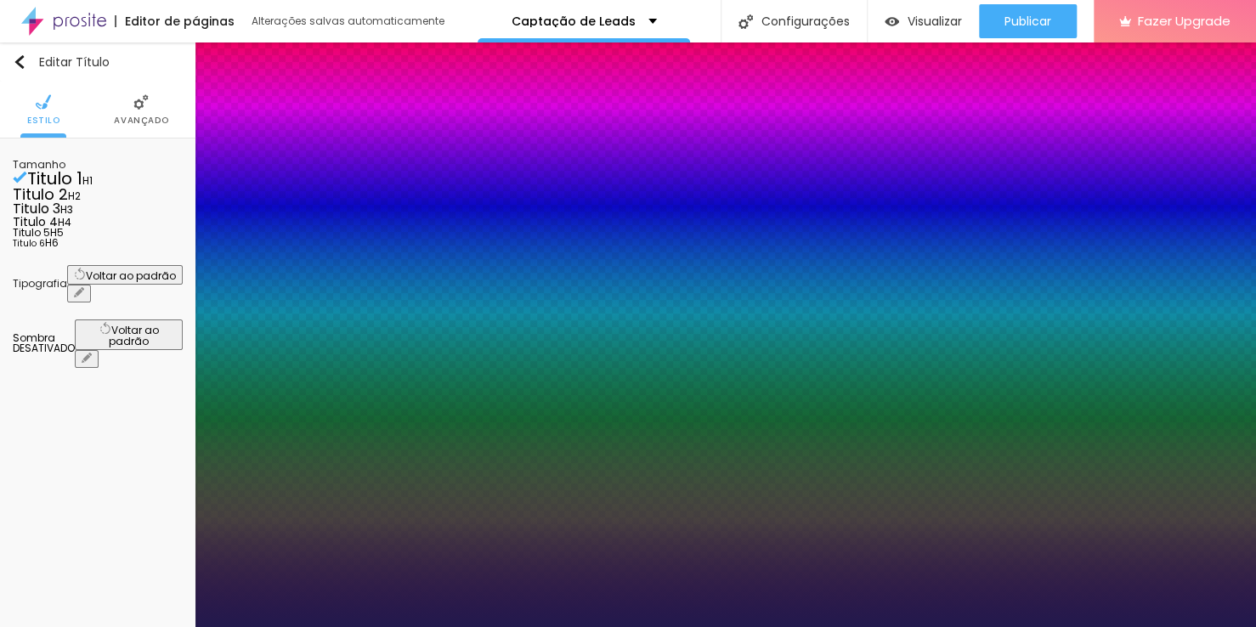
type input "52"
type input "1"
type input "50"
type input "1"
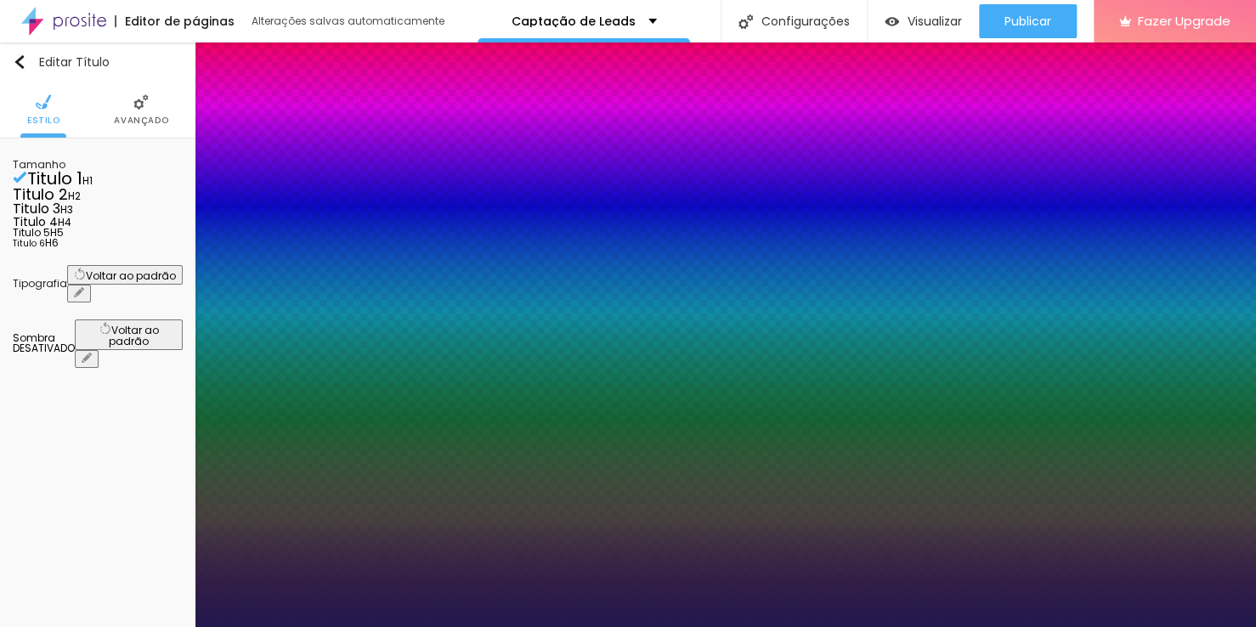
type input "48"
type input "1"
type input "47"
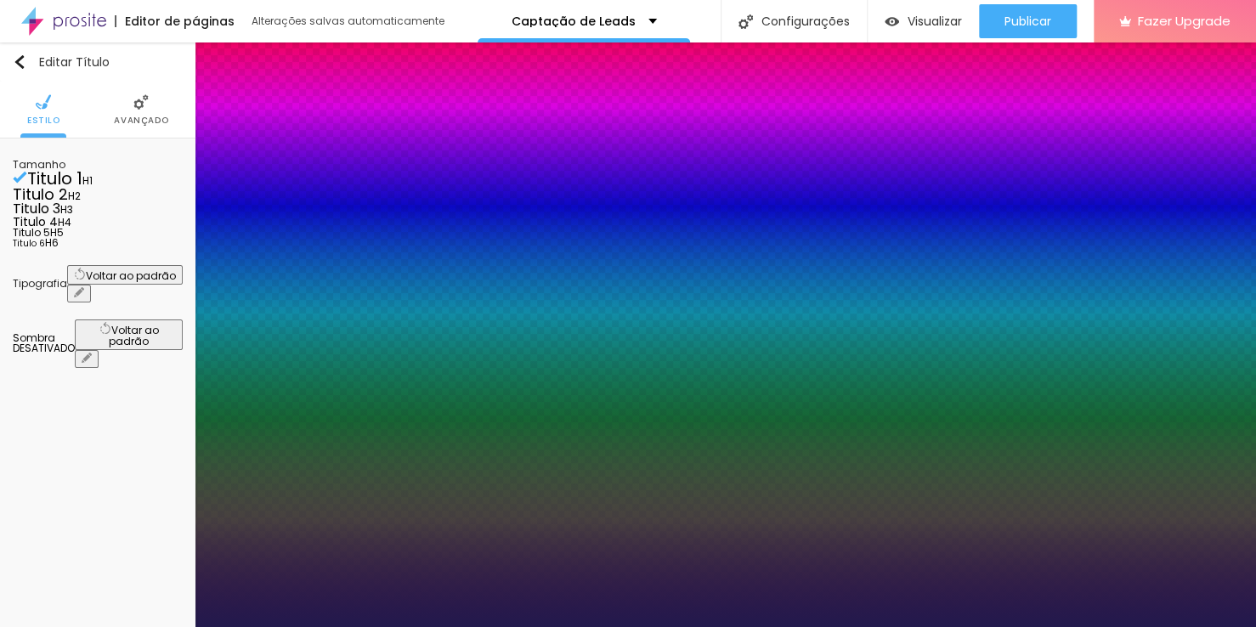
type input "1"
drag, startPoint x: 237, startPoint y: 477, endPoint x: 271, endPoint y: 496, distance: 38.8
type input "47"
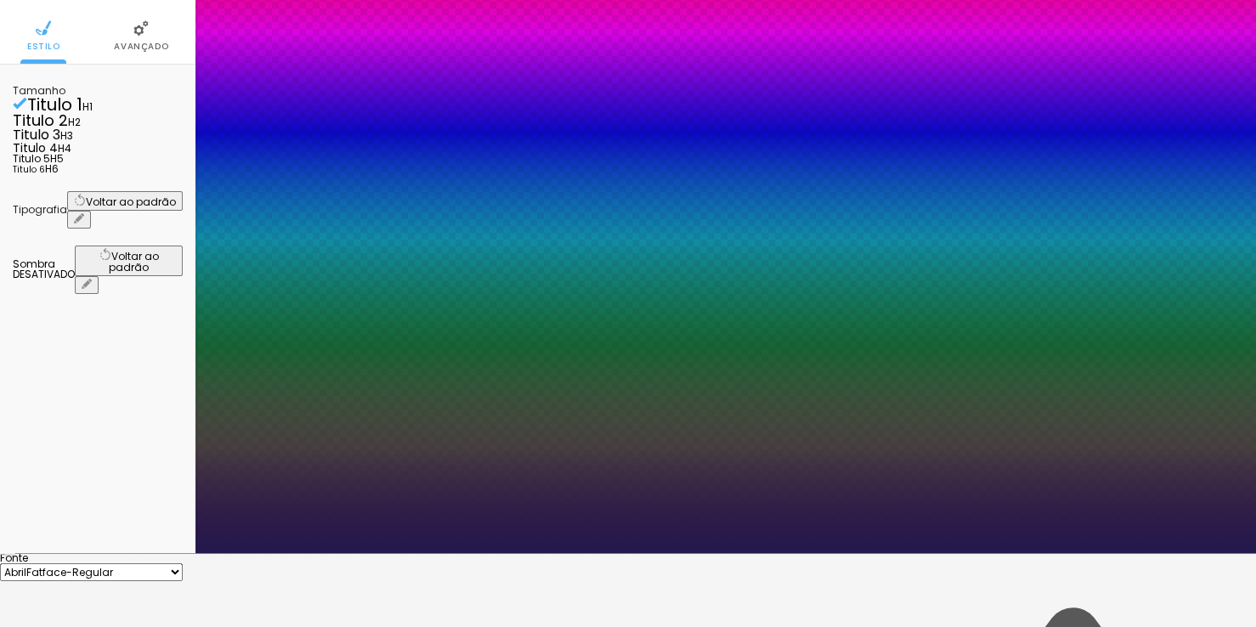
type input "1"
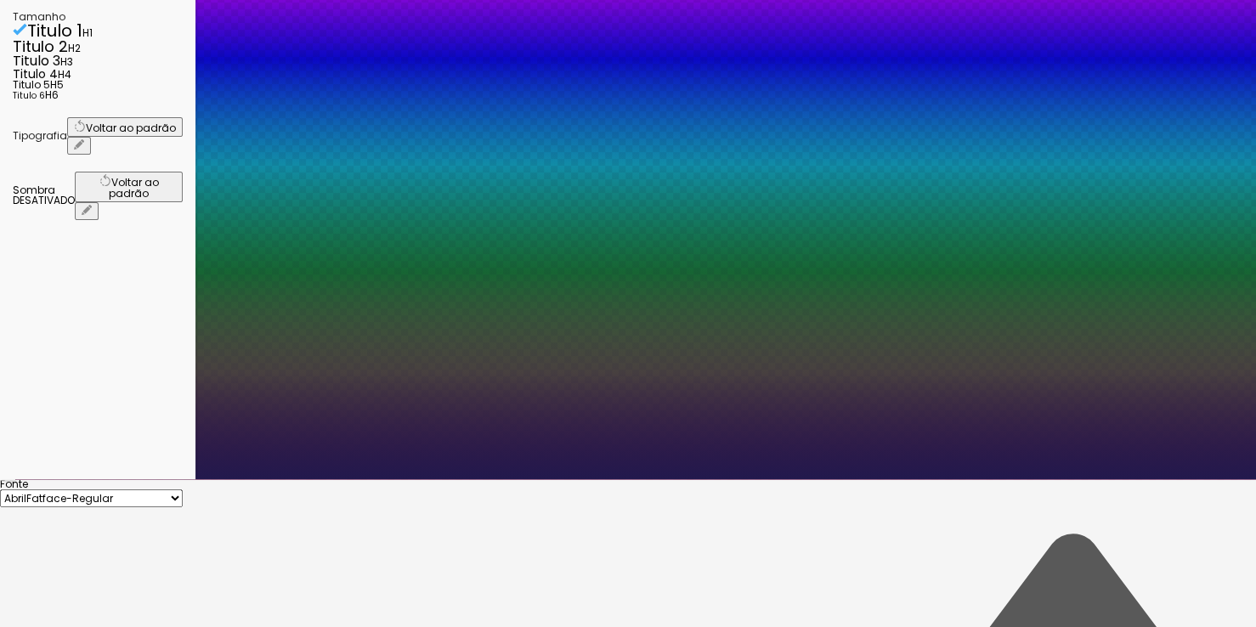
scroll to position [159, 0]
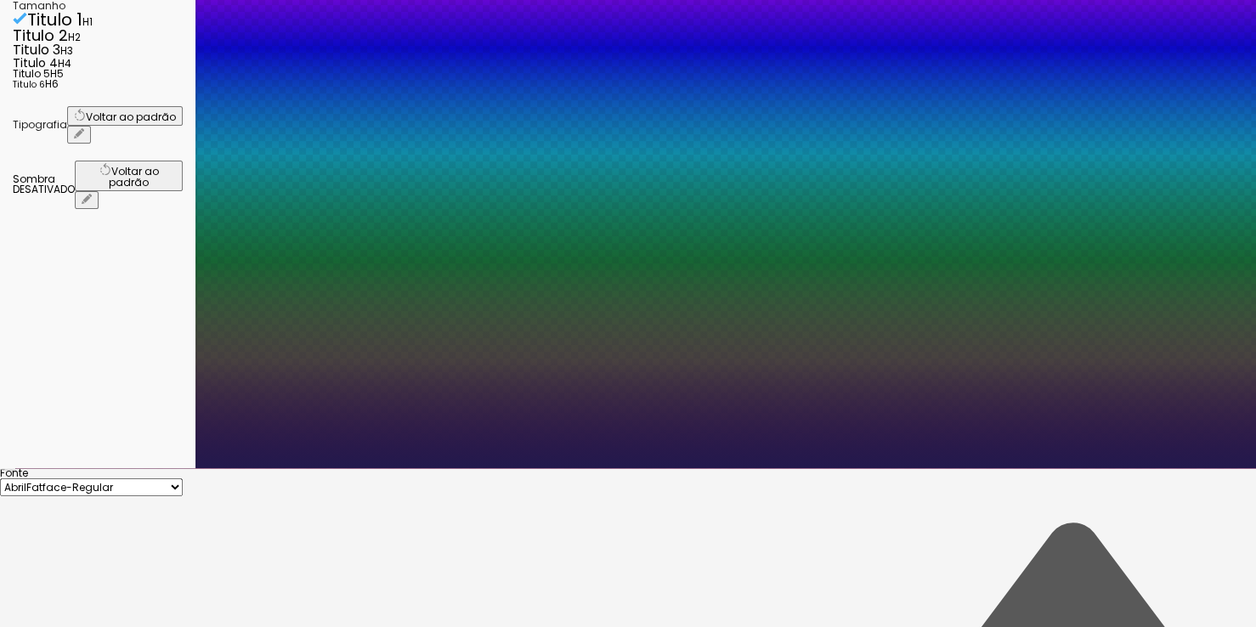
click at [183, 479] on select "AbrilFatface-Regular Actor-Regular Alegreya AlegreyaBlack [PERSON_NAME] Allan-R…" at bounding box center [91, 488] width 183 height 18
select select "Alegreya"
click at [181, 479] on select "AbrilFatface-Regular Actor-Regular Alegreya AlegreyaBlack [PERSON_NAME] Allan-R…" at bounding box center [91, 488] width 183 height 18
click at [183, 479] on select "AbrilFatface-Regular Actor-Regular Alegreya AlegreyaBlack [PERSON_NAME] Allan-R…" at bounding box center [91, 488] width 183 height 18
type input "1"
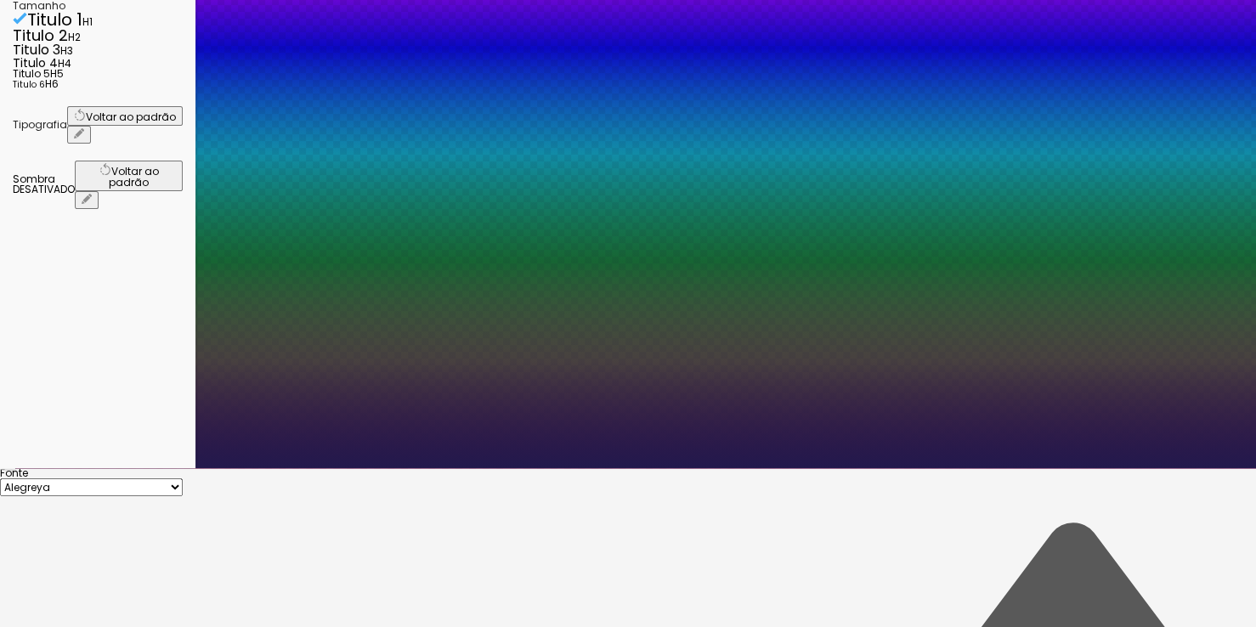
select select "Amaranth"
click at [181, 479] on select "AbrilFatface-Regular Actor-Regular Alegreya AlegreyaBlack [PERSON_NAME] Allan-R…" at bounding box center [91, 488] width 183 height 18
click at [183, 479] on select "AbrilFatface-Regular Actor-Regular Alegreya AlegreyaBlack [PERSON_NAME] Allan-R…" at bounding box center [91, 488] width 183 height 18
type input "1"
select select "[GEOGRAPHIC_DATA]"
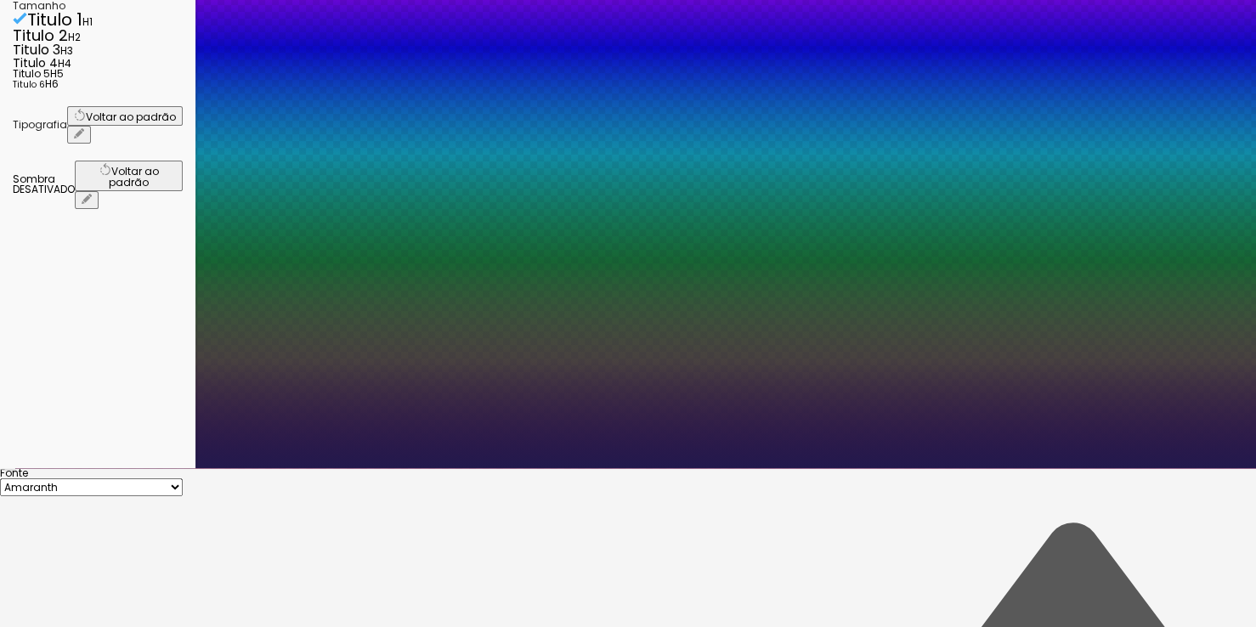
click at [181, 479] on select "AbrilFatface-Regular Actor-Regular Alegreya AlegreyaBlack [PERSON_NAME] Allan-R…" at bounding box center [91, 488] width 183 height 18
type input "1"
drag, startPoint x: 302, startPoint y: 275, endPoint x: 303, endPoint y: 283, distance: 8.7
click at [183, 479] on select "AbrilFatface-Regular Actor-Regular Alegreya AlegreyaBlack [PERSON_NAME] Allan-R…" at bounding box center [91, 488] width 183 height 18
select select "Corben-Bold"
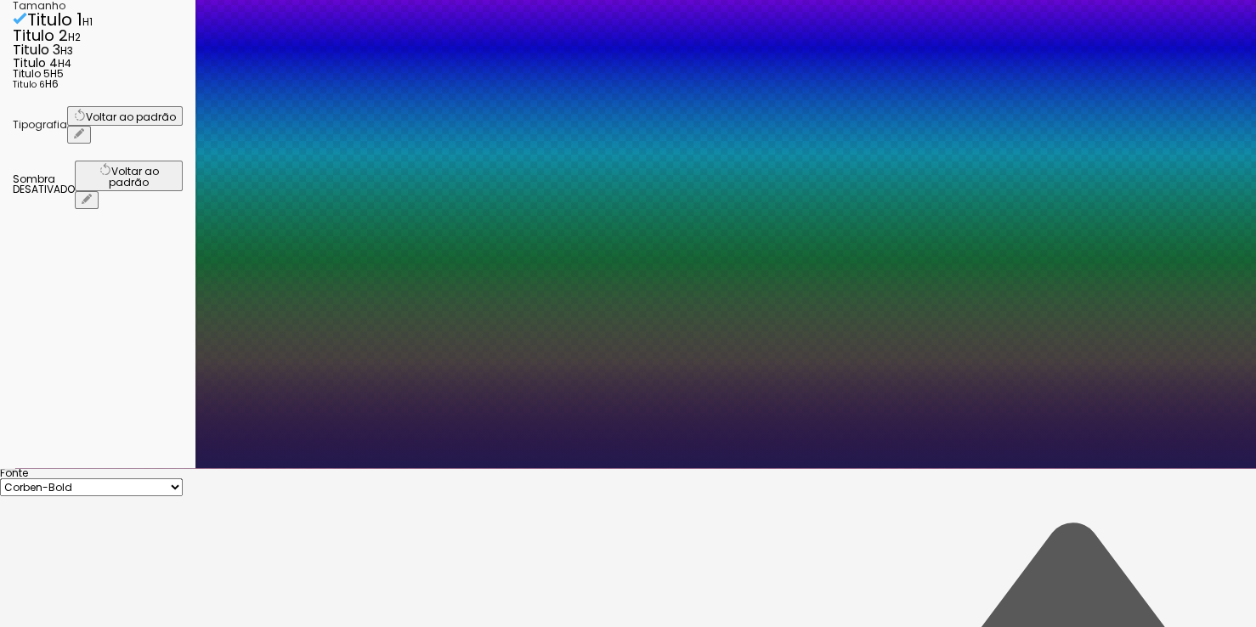
click at [181, 479] on select "AbrilFatface-Regular Actor-Regular Alegreya AlegreyaBlack [PERSON_NAME] Allan-R…" at bounding box center [91, 488] width 183 height 18
type input "1"
click at [183, 479] on select "AbrilFatface-Regular Actor-Regular Alegreya AlegreyaBlack [PERSON_NAME] Allan-R…" at bounding box center [91, 488] width 183 height 18
select select "Khand-Bold"
click at [181, 479] on select "AbrilFatface-Regular Actor-Regular Alegreya AlegreyaBlack [PERSON_NAME] Allan-R…" at bounding box center [91, 488] width 183 height 18
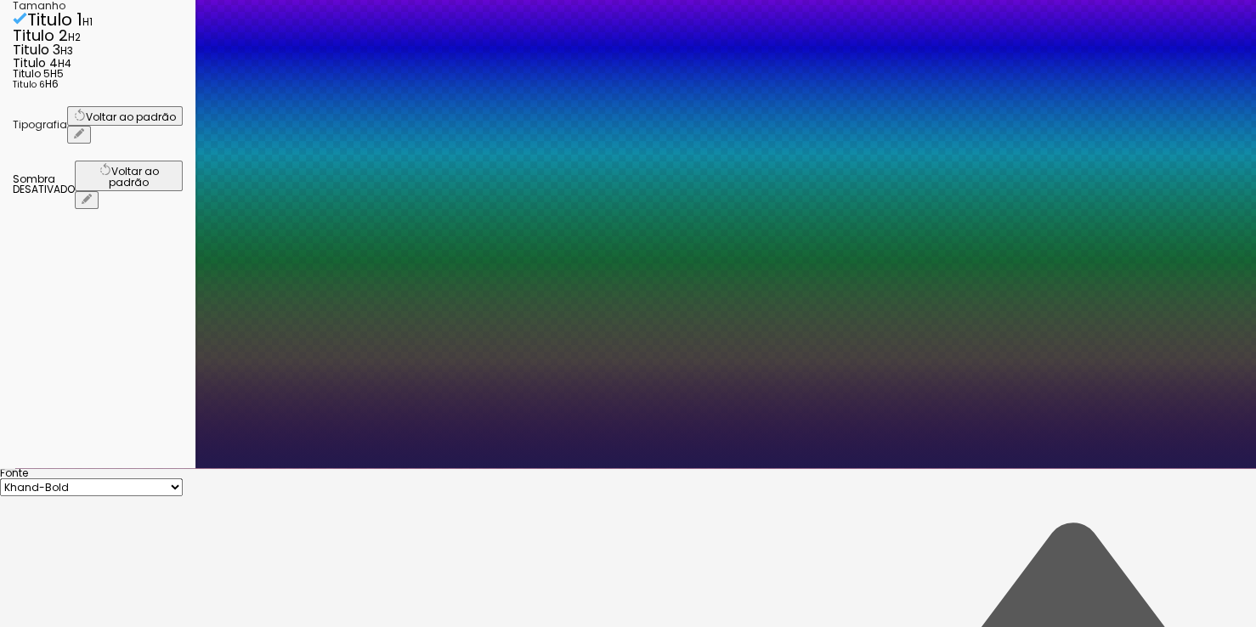
click at [183, 479] on select "AbrilFatface-Regular Actor-Regular Alegreya AlegreyaBlack [PERSON_NAME] Allan-R…" at bounding box center [91, 488] width 183 height 18
type input "1"
select select "MitrLight"
click at [181, 479] on select "AbrilFatface-Regular Actor-Regular Alegreya AlegreyaBlack [PERSON_NAME] Allan-R…" at bounding box center [91, 488] width 183 height 18
type input "1"
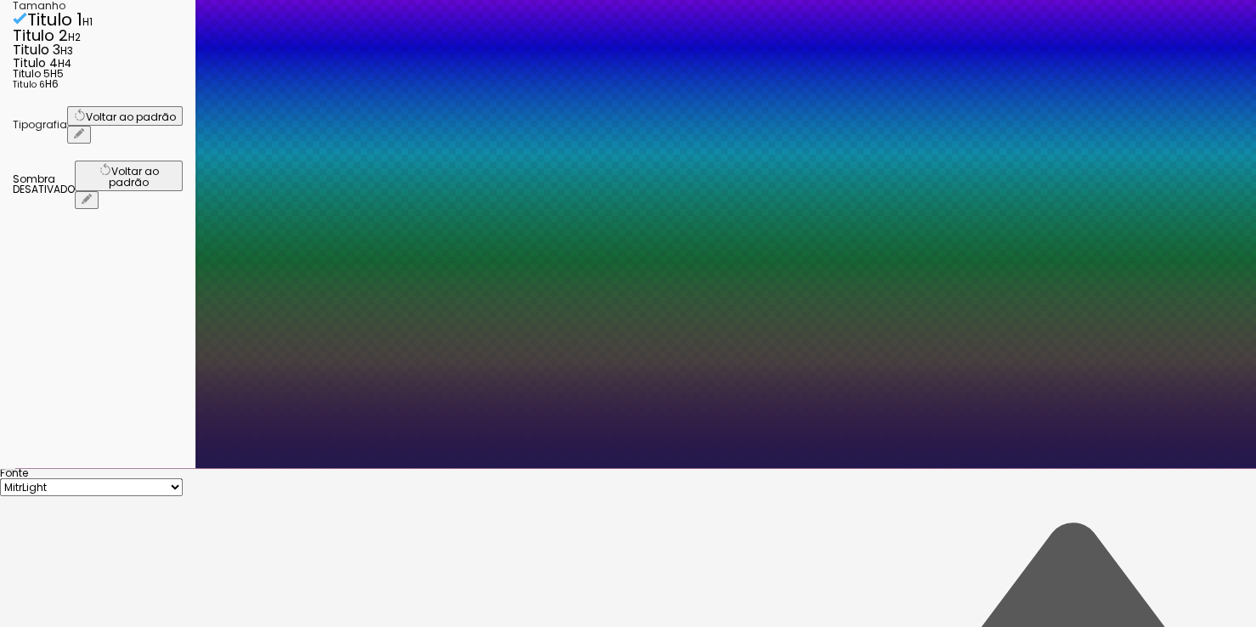
click at [574, 468] on div at bounding box center [628, 468] width 1256 height 0
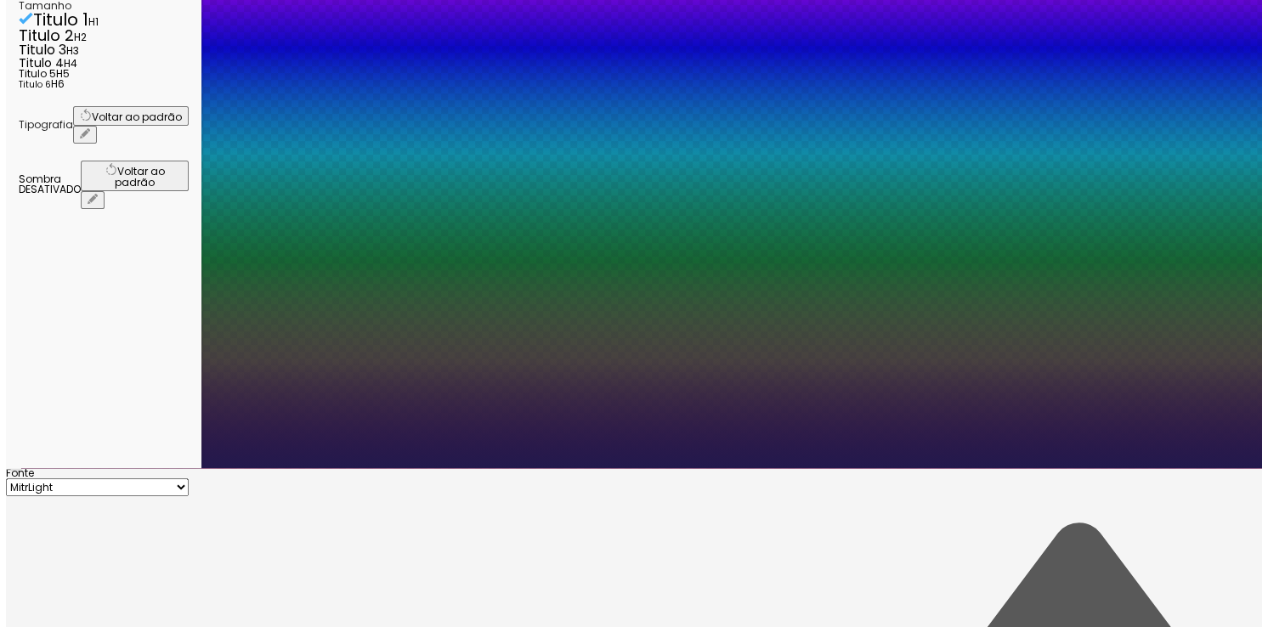
scroll to position [0, 0]
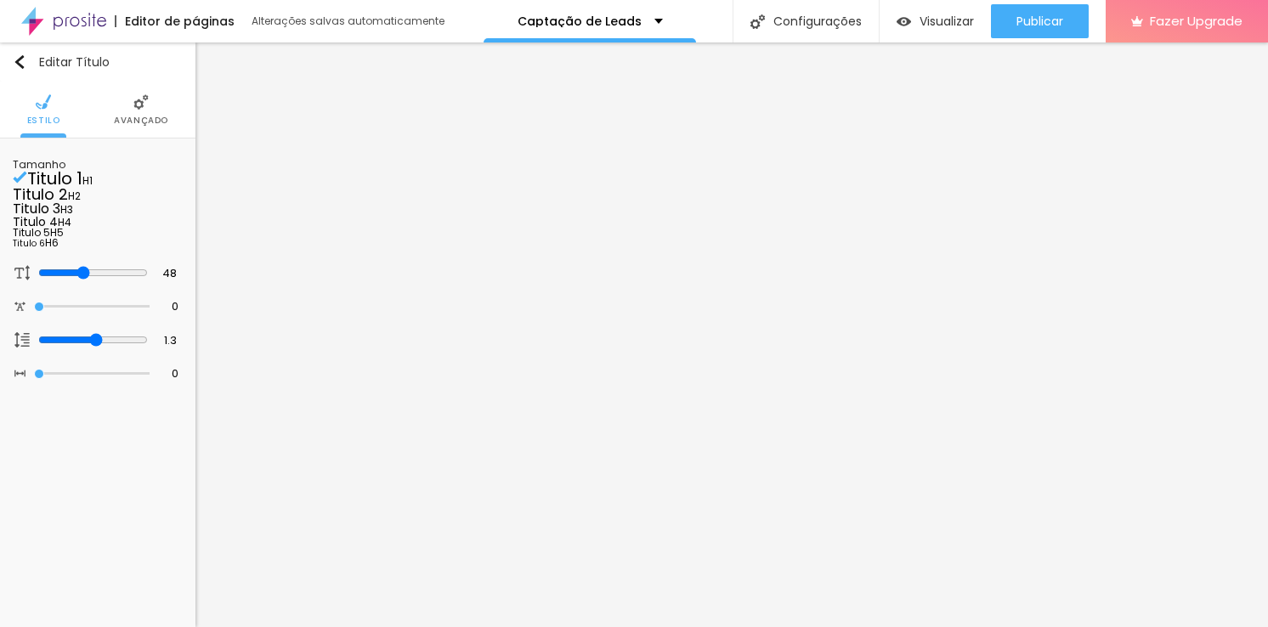
click at [145, 129] on li "Avançado" at bounding box center [141, 110] width 54 height 56
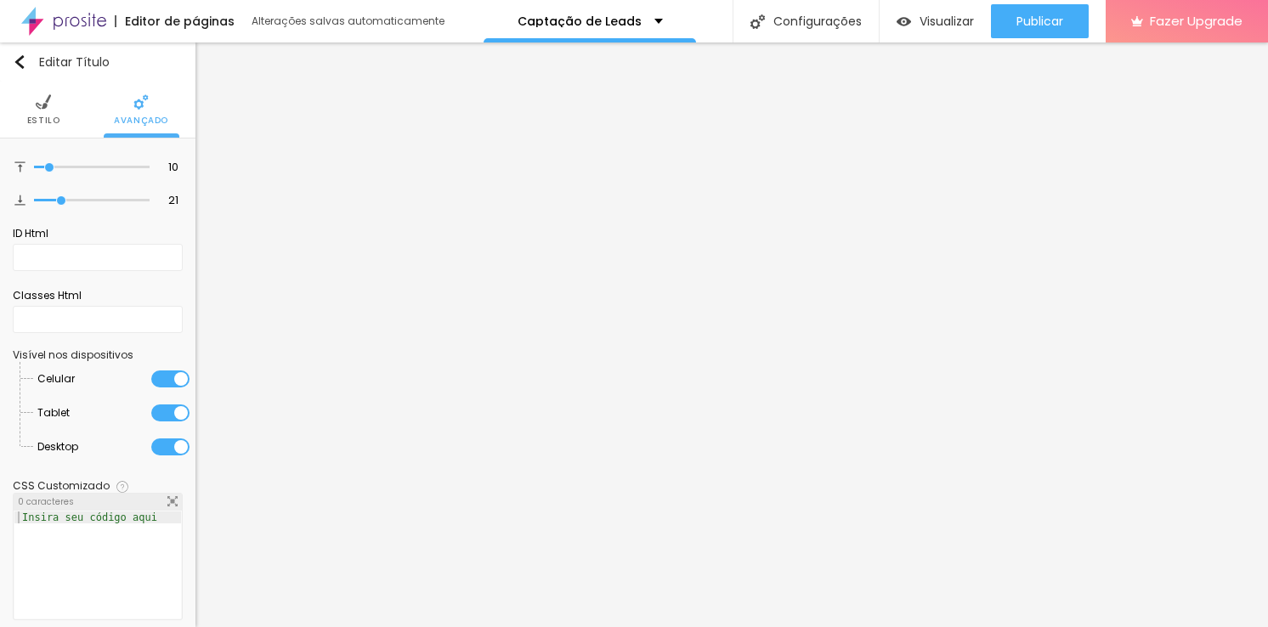
click at [64, 119] on ul "Estilo Avançado" at bounding box center [97, 110] width 195 height 57
click at [50, 122] on span "Estilo" at bounding box center [43, 120] width 33 height 8
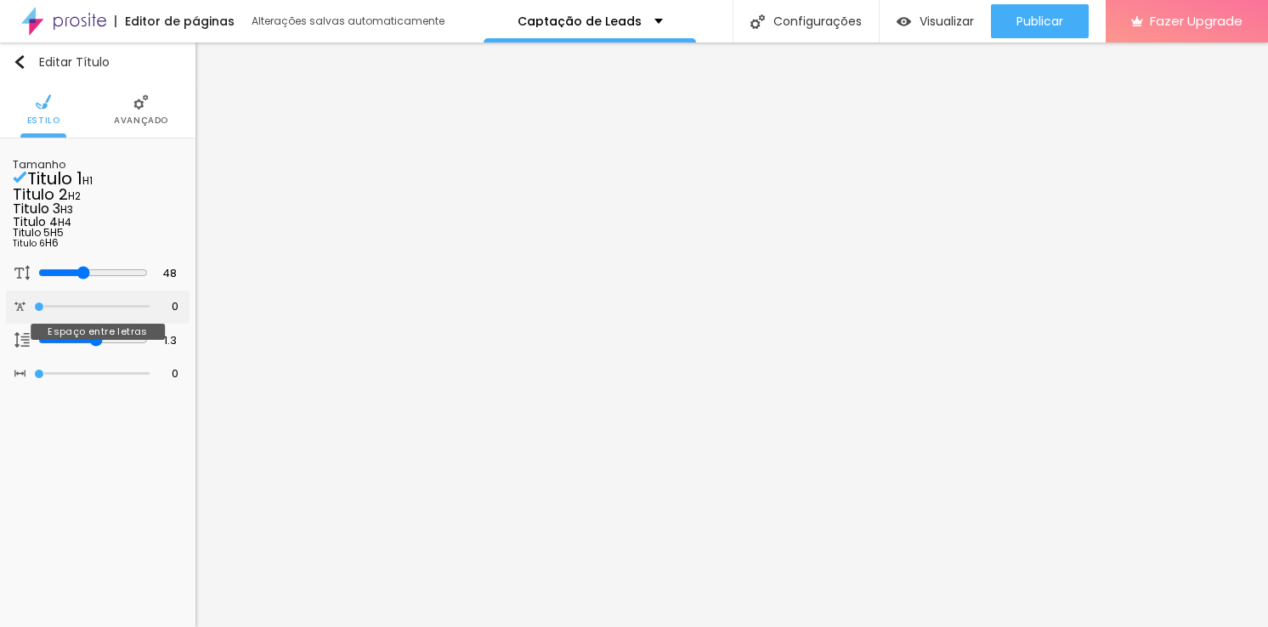
click at [23, 312] on img at bounding box center [19, 306] width 11 height 11
click at [12, 291] on div "48 Tamanho do texto" at bounding box center [98, 274] width 184 height 34
click at [82, 188] on span "Titulo 1" at bounding box center [54, 179] width 55 height 24
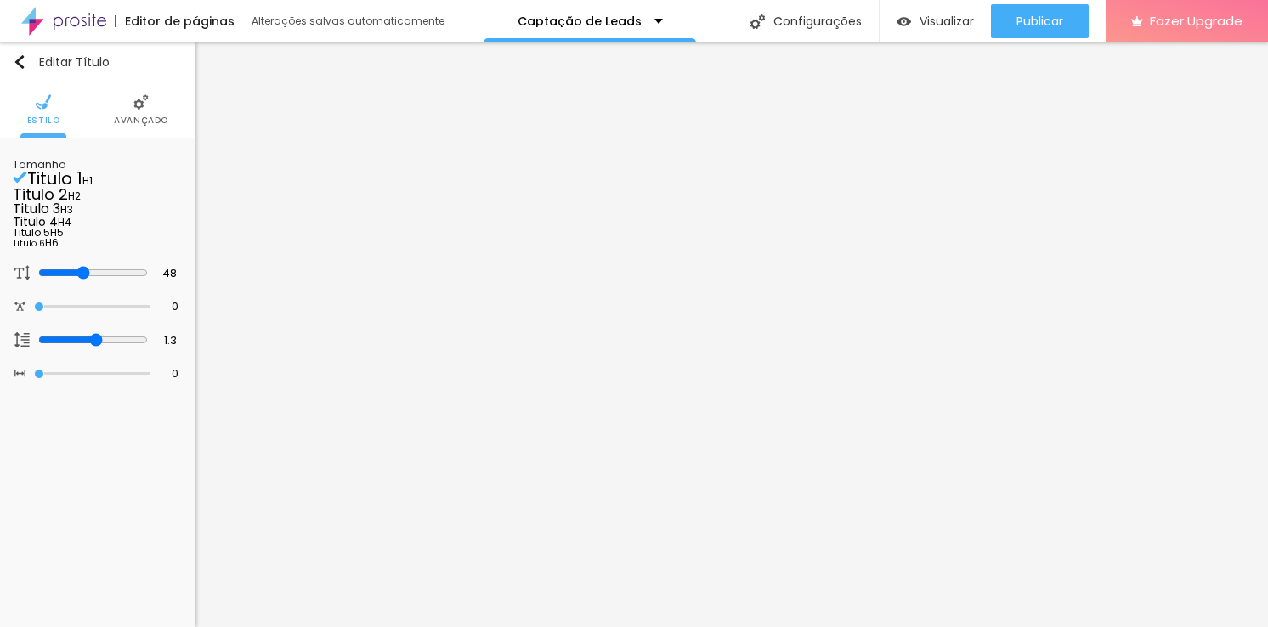
click at [93, 188] on span "H1" at bounding box center [87, 180] width 10 height 14
click at [141, 118] on span "Avançado" at bounding box center [141, 120] width 54 height 8
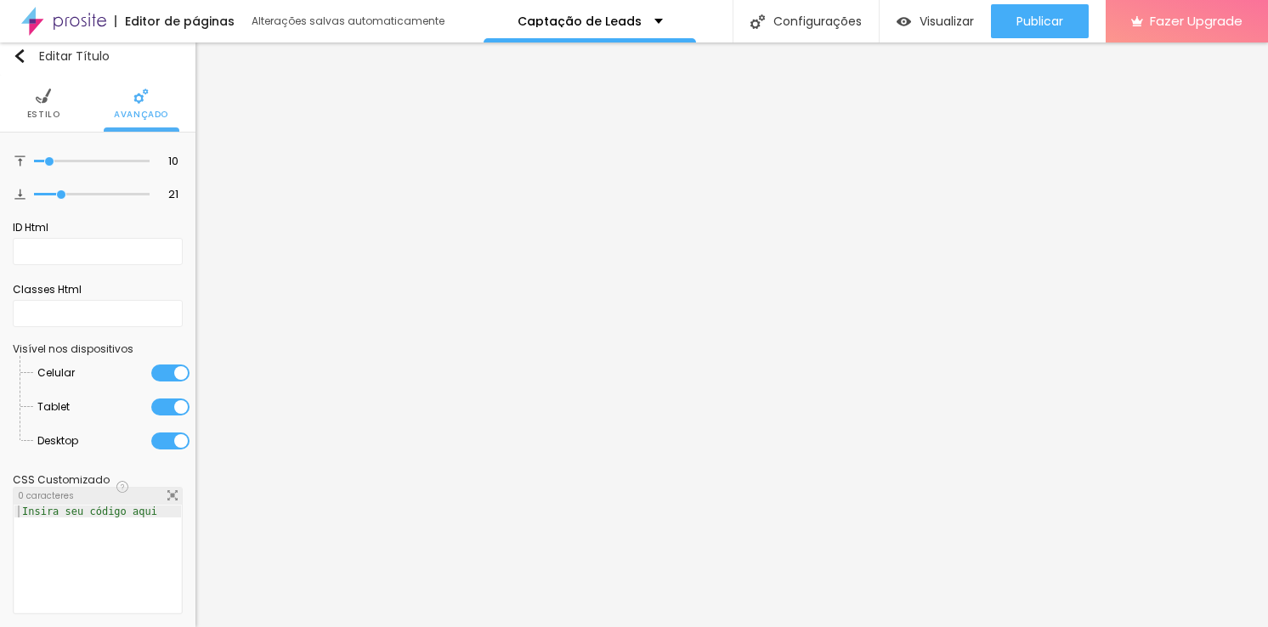
scroll to position [14, 0]
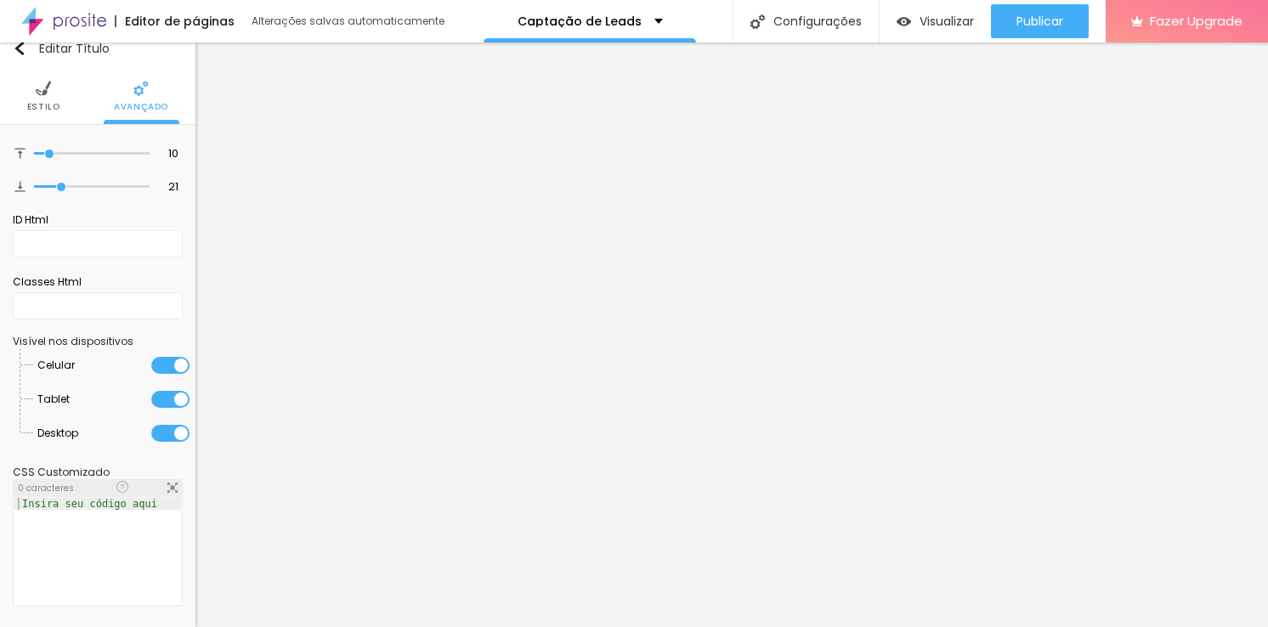
click at [37, 97] on li "Estilo" at bounding box center [43, 96] width 33 height 56
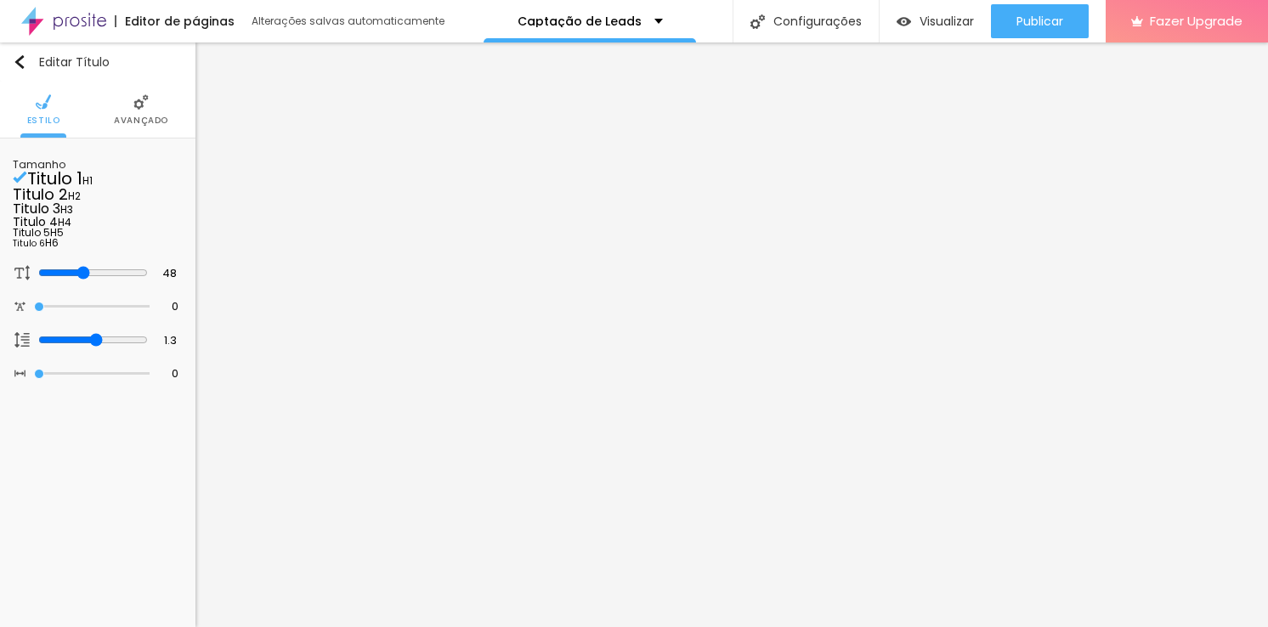
scroll to position [0, 0]
click at [149, 101] on li "Avançado" at bounding box center [141, 110] width 54 height 56
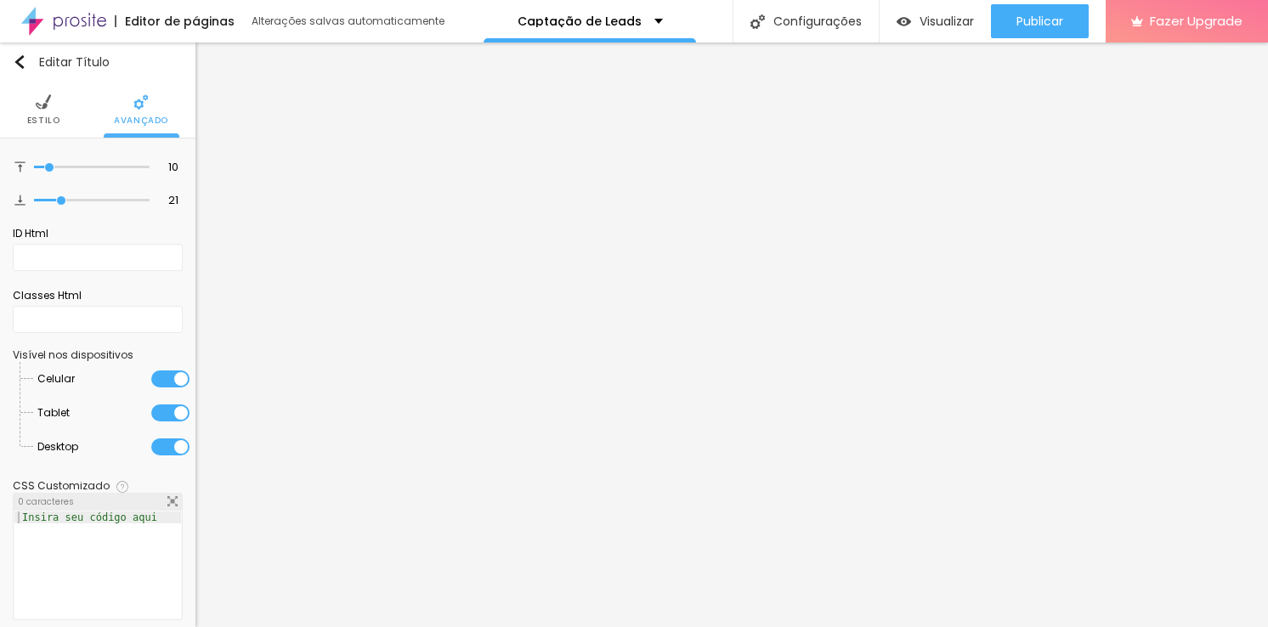
click at [54, 122] on span "Estilo" at bounding box center [43, 120] width 33 height 8
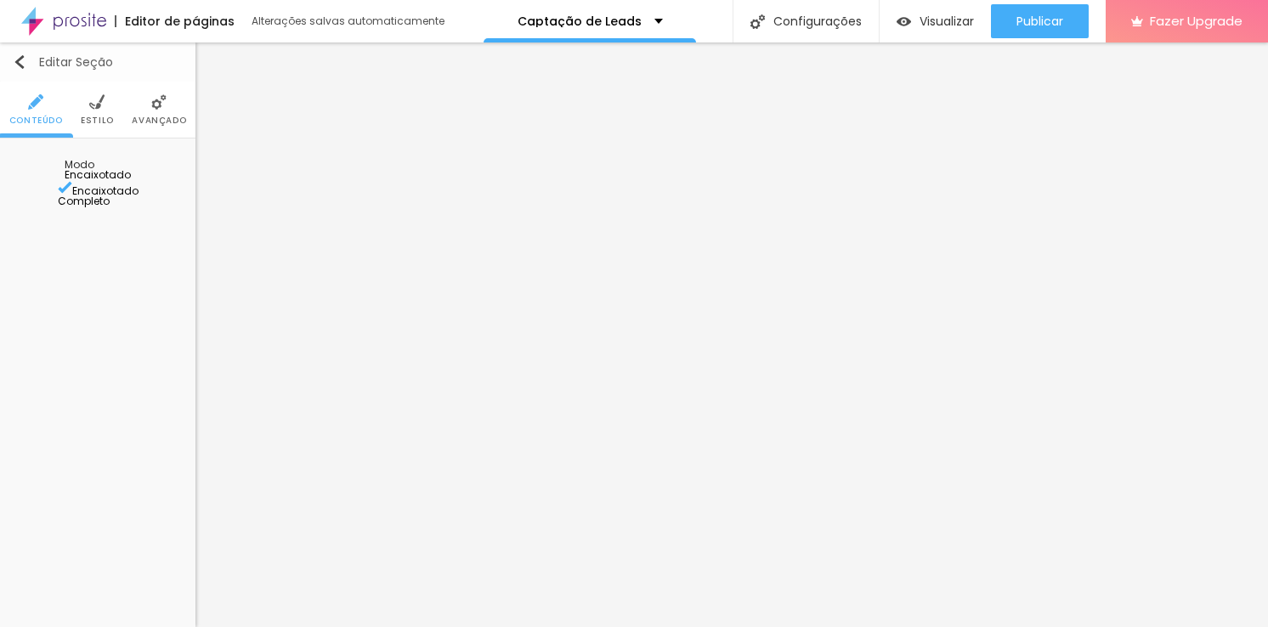
drag, startPoint x: 21, startPoint y: 63, endPoint x: 71, endPoint y: 61, distance: 50.2
click at [22, 62] on img "button" at bounding box center [20, 62] width 14 height 14
click at [87, 59] on div "Editar Seção" at bounding box center [63, 62] width 100 height 14
click at [31, 64] on div "Editar Seção" at bounding box center [63, 62] width 100 height 14
drag, startPoint x: 25, startPoint y: 59, endPoint x: 36, endPoint y: 61, distance: 11.3
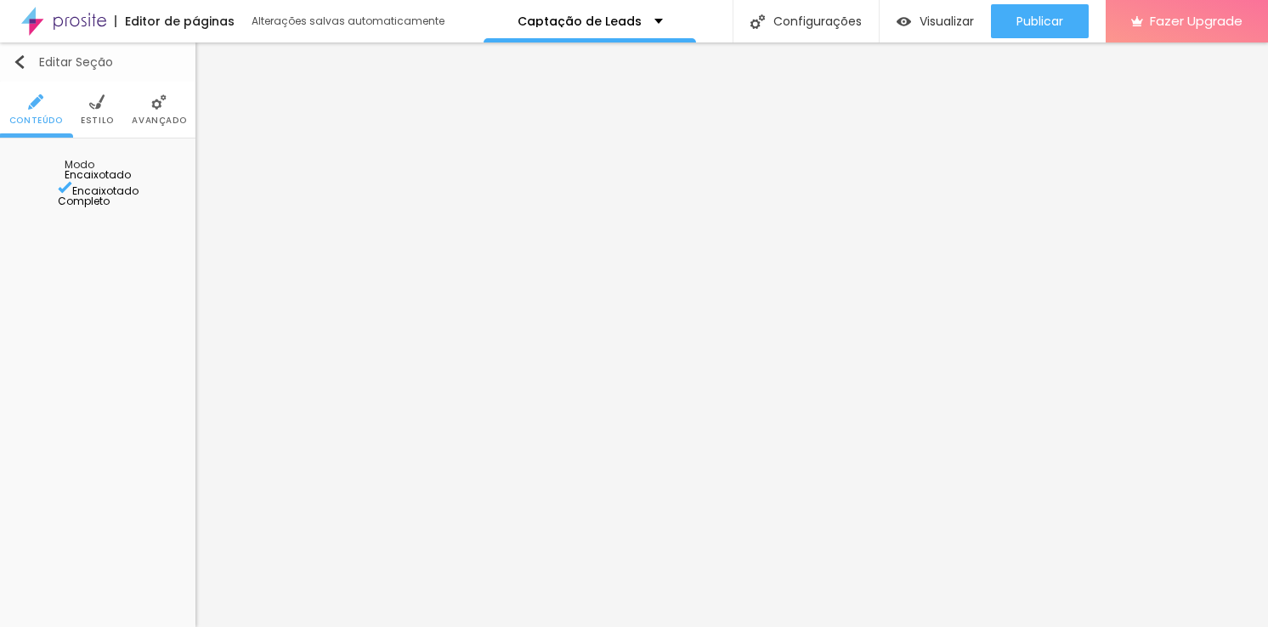
click at [26, 59] on div "Editar Seção" at bounding box center [63, 62] width 100 height 14
click at [74, 62] on div "Editar Seção" at bounding box center [63, 62] width 100 height 14
click at [154, 218] on div "Editar Seção Conteúdo Estilo Avançado Modo Encaixotado Encaixotado Completo" at bounding box center [97, 334] width 195 height 585
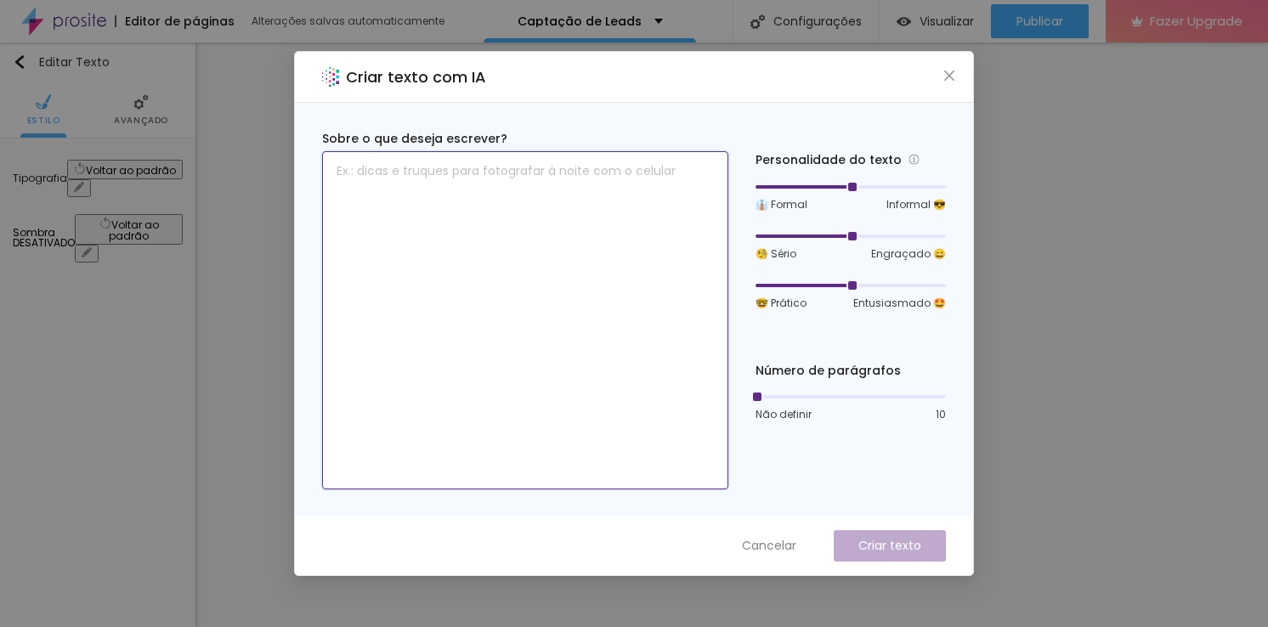
click at [495, 320] on textarea at bounding box center [525, 320] width 406 height 338
paste textarea "O registro audiovisual do evento fica sob exclusividade da produtora Applause e…"
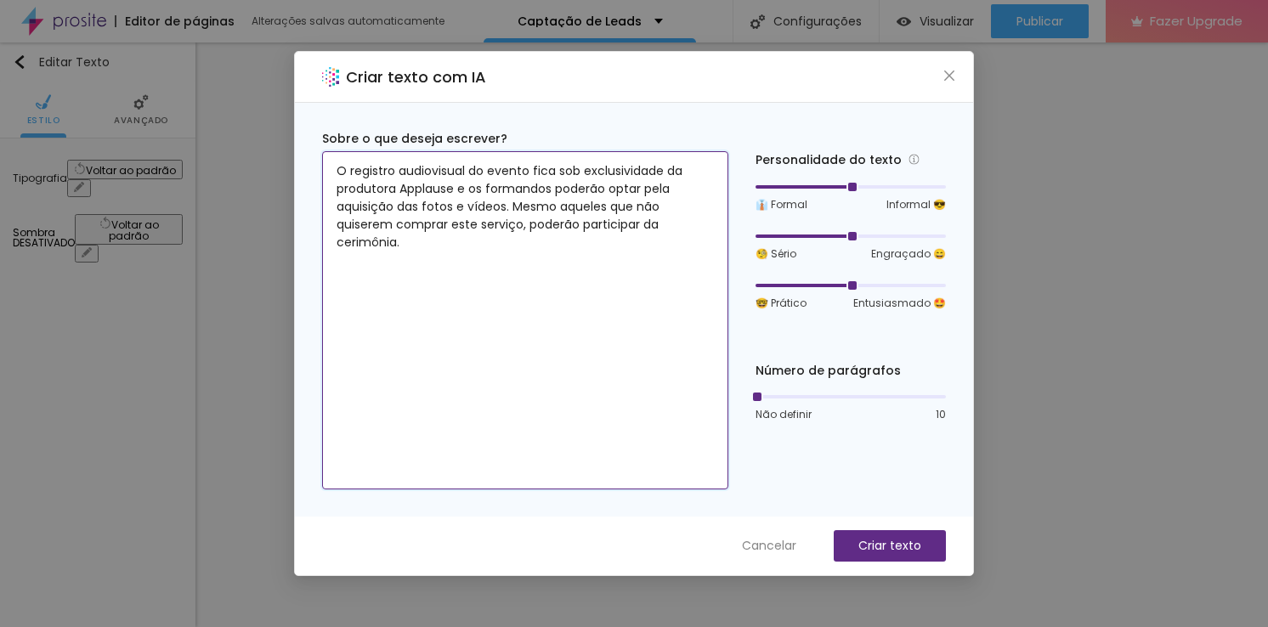
type textarea "O registro audiovisual do evento fica sob exclusividade da produtora Applause e…"
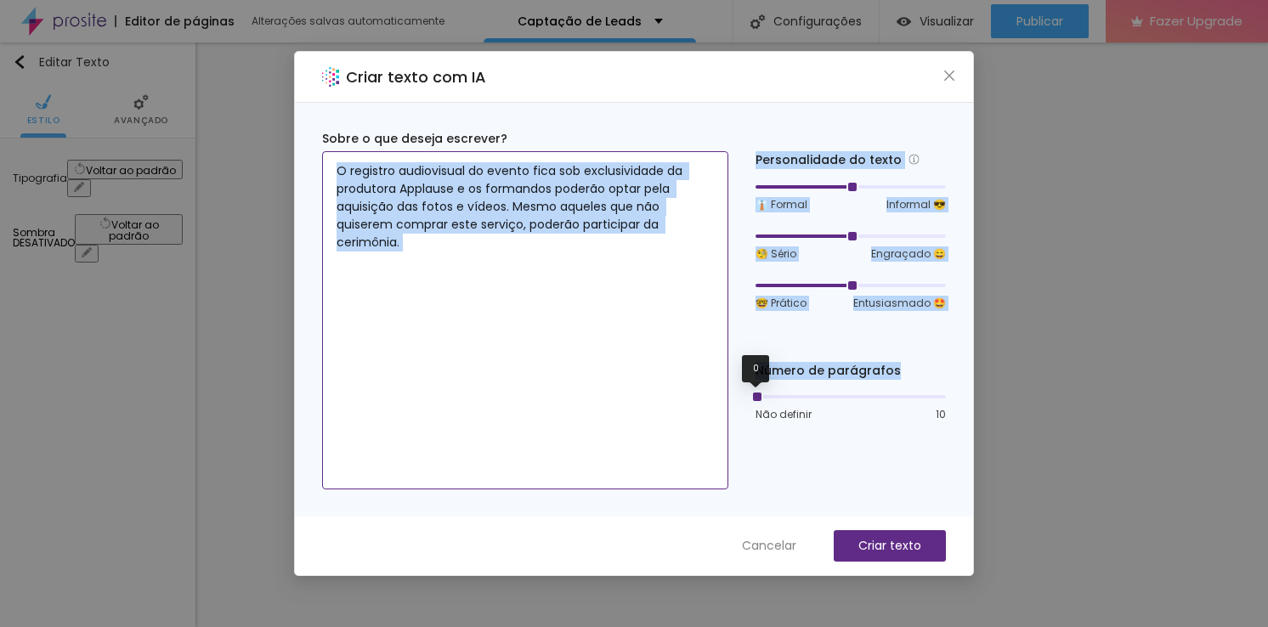
drag, startPoint x: 752, startPoint y: 395, endPoint x: 719, endPoint y: 404, distance: 34.2
click at [719, 404] on div "Sobre o que deseja escrever? O registro audiovisual do evento fica sob exclusiv…" at bounding box center [634, 310] width 624 height 360
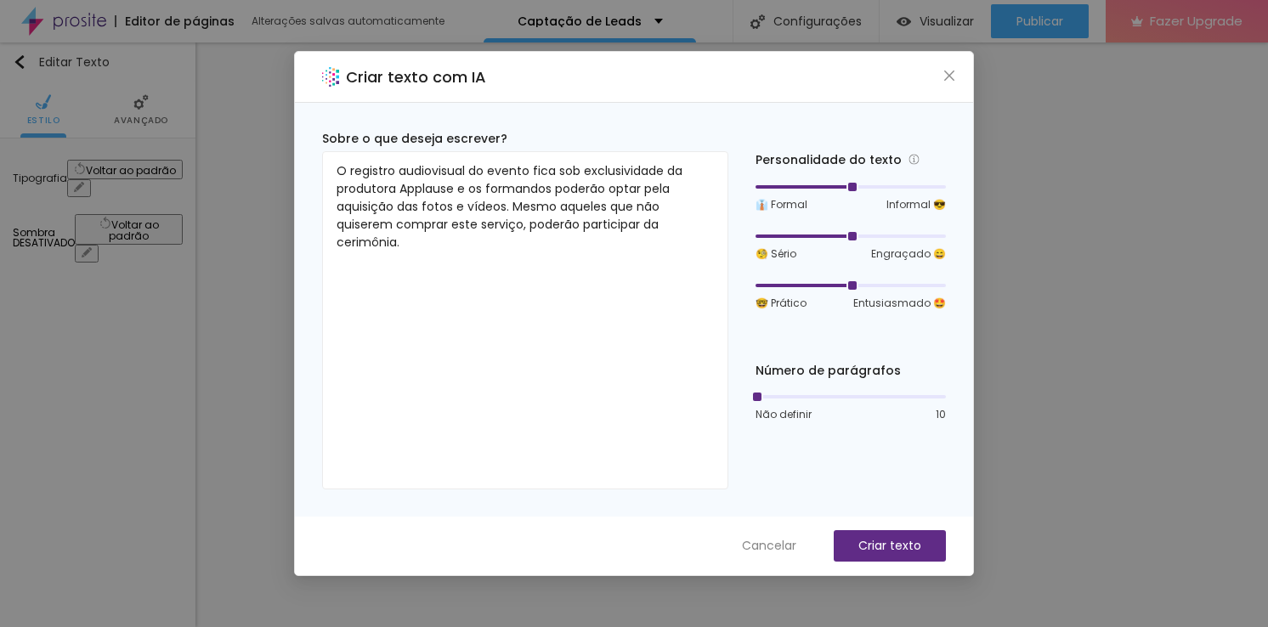
click at [819, 411] on div "Não definir 10" at bounding box center [851, 414] width 190 height 15
click at [767, 401] on div "Não definir 10" at bounding box center [851, 406] width 190 height 32
drag, startPoint x: 762, startPoint y: 397, endPoint x: 777, endPoint y: 399, distance: 14.5
click at [779, 398] on div at bounding box center [774, 397] width 8 height 8
click at [779, 424] on div "Personalidade do texto 👔 Formal Informal 😎 🧐 Sério Engraçado 😄 🤓 Prático Entusi…" at bounding box center [851, 310] width 190 height 360
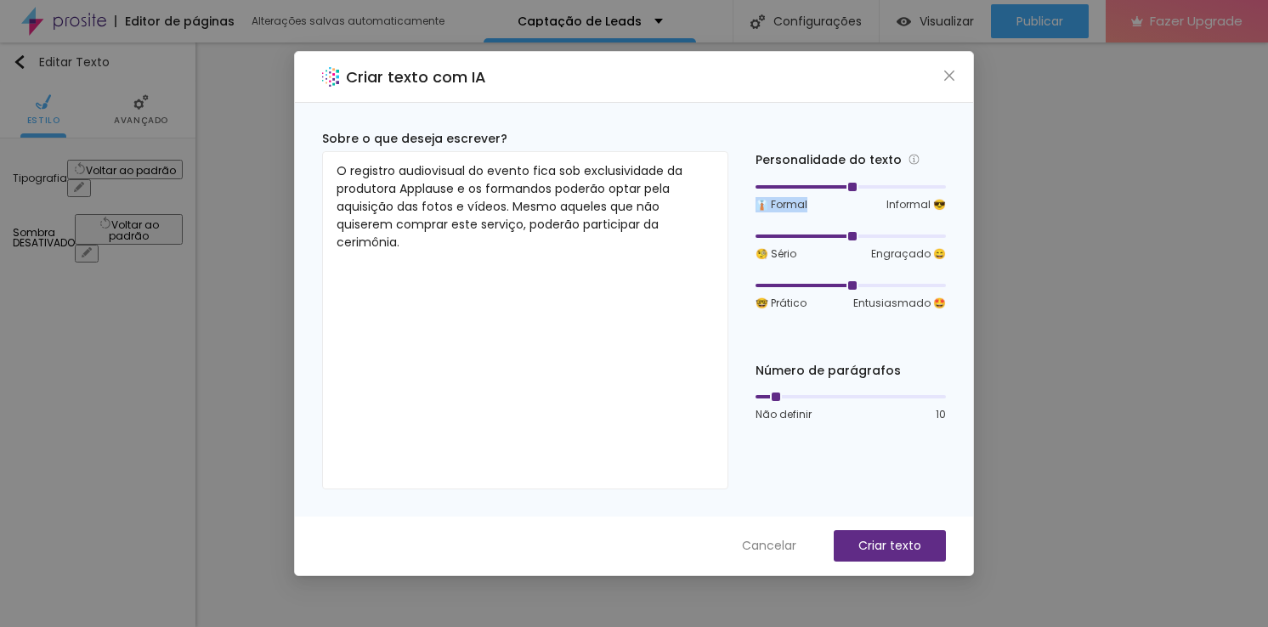
drag, startPoint x: 851, startPoint y: 184, endPoint x: 838, endPoint y: 195, distance: 17.4
click at [838, 195] on div "👔 Formal Informal 😎" at bounding box center [851, 196] width 190 height 32
click at [870, 212] on div "👔 Formal Informal 😎 🧐 Sério Engraçado 😄 🤓 Prático Entusiasmado 🤩" at bounding box center [851, 245] width 190 height 131
drag, startPoint x: 853, startPoint y: 237, endPoint x: 815, endPoint y: 245, distance: 38.2
click at [815, 245] on div "🧐 Sério Engraçado 😄" at bounding box center [851, 245] width 190 height 32
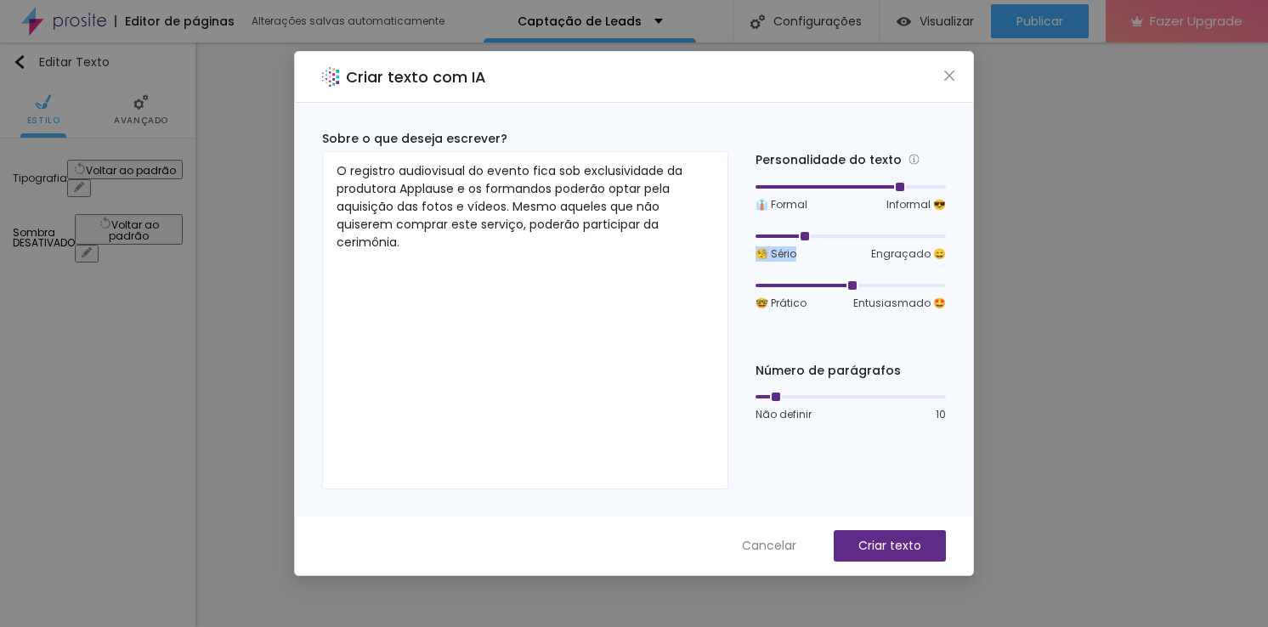
click at [886, 184] on div at bounding box center [851, 187] width 190 height 10
drag, startPoint x: 849, startPoint y: 291, endPoint x: 831, endPoint y: 288, distance: 18.0
click at [822, 289] on div at bounding box center [851, 285] width 190 height 10
click at [875, 540] on p "Criar texto" at bounding box center [889, 546] width 63 height 18
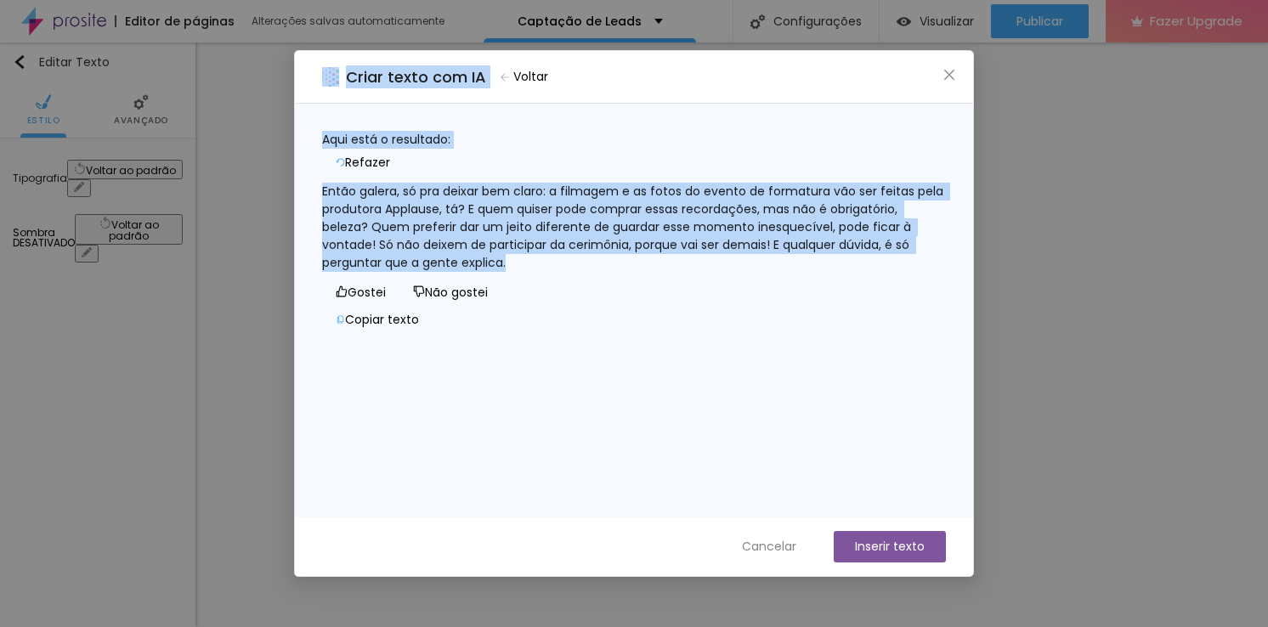
drag, startPoint x: 691, startPoint y: 284, endPoint x: 192, endPoint y: 135, distance: 520.6
click at [192, 135] on div "Criar texto com IA Voltar Aqui está o resultado: Refazer Então galera, só pra d…" at bounding box center [634, 313] width 1268 height 627
click at [905, 205] on div "Então galera, só pra deixar bem claro: a filmagem e as fotos do evento de forma…" at bounding box center [634, 227] width 624 height 89
click at [889, 204] on div "Então galera, só pra deixar bem claro: a filmagem e as fotos do evento de forma…" at bounding box center [634, 227] width 624 height 89
click at [875, 148] on div "Aqui está o resultado: Refazer" at bounding box center [634, 153] width 624 height 45
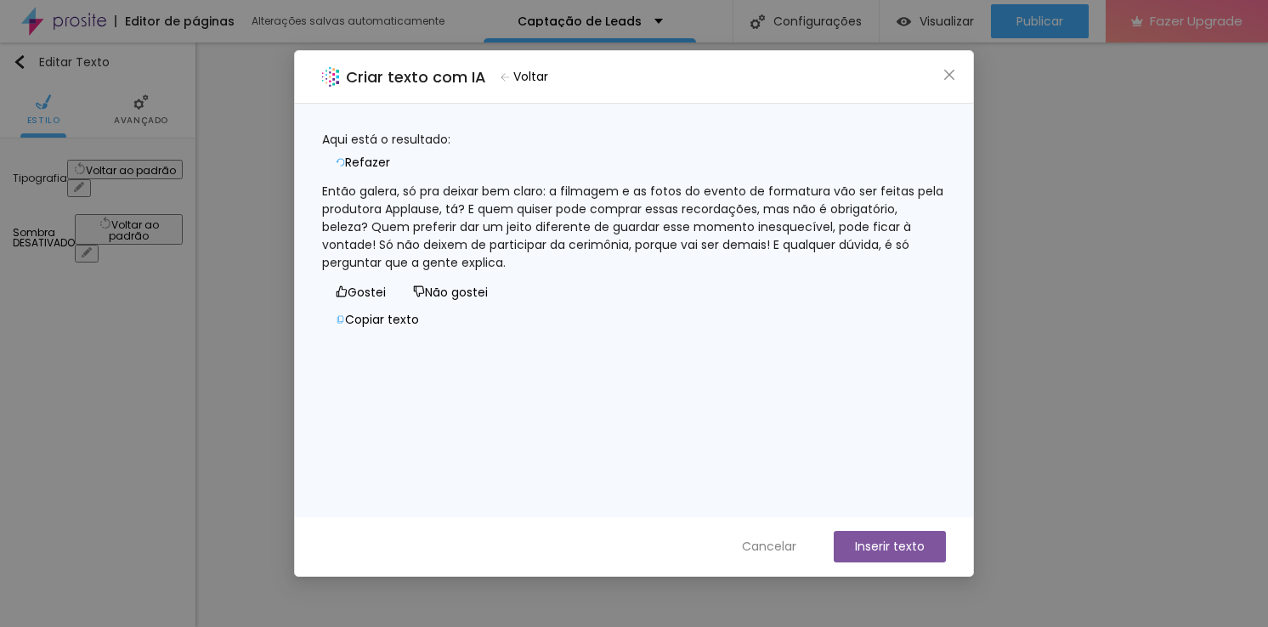
drag, startPoint x: 536, startPoint y: 77, endPoint x: 777, endPoint y: 125, distance: 245.2
click at [538, 77] on span "Voltar" at bounding box center [530, 77] width 35 height 18
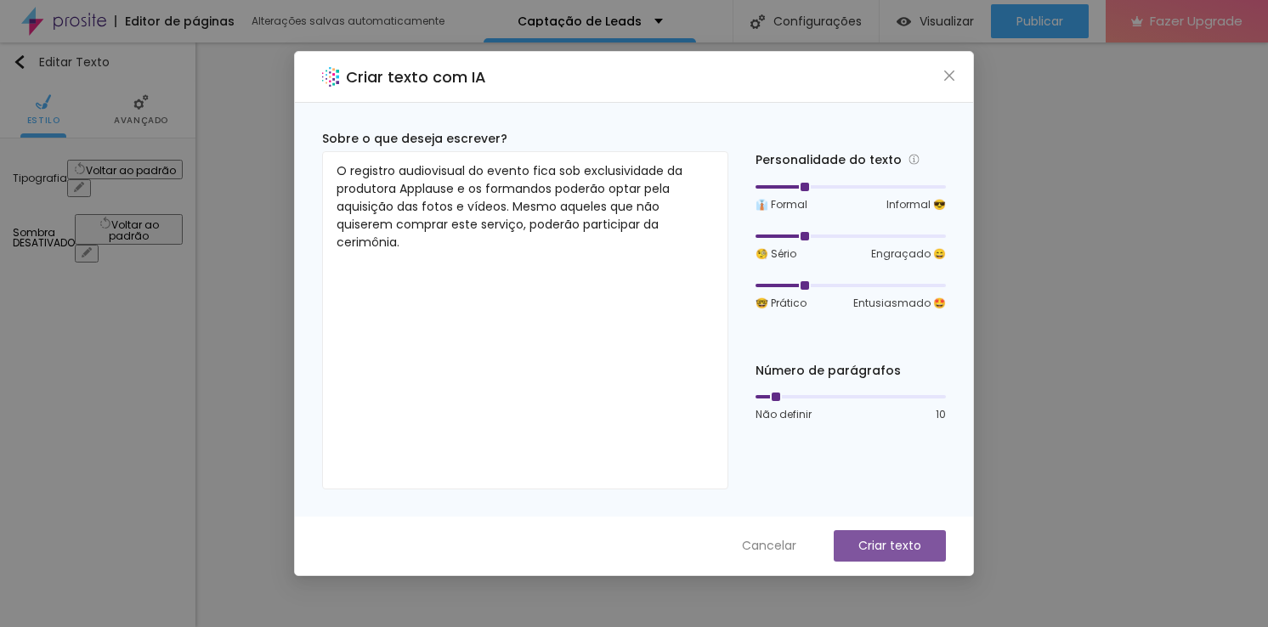
drag, startPoint x: 900, startPoint y: 190, endPoint x: 798, endPoint y: 194, distance: 102.1
click at [799, 191] on div at bounding box center [803, 187] width 8 height 8
click at [892, 542] on p "Criar texto" at bounding box center [889, 546] width 63 height 18
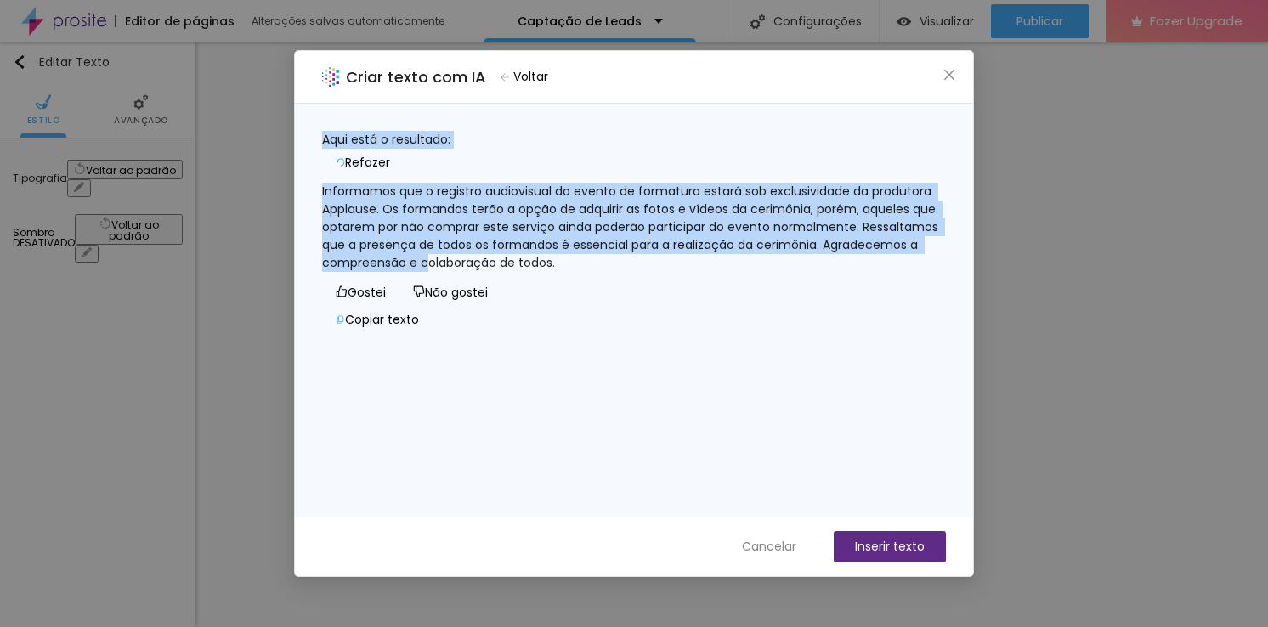
drag, startPoint x: 502, startPoint y: 292, endPoint x: 757, endPoint y: 279, distance: 255.3
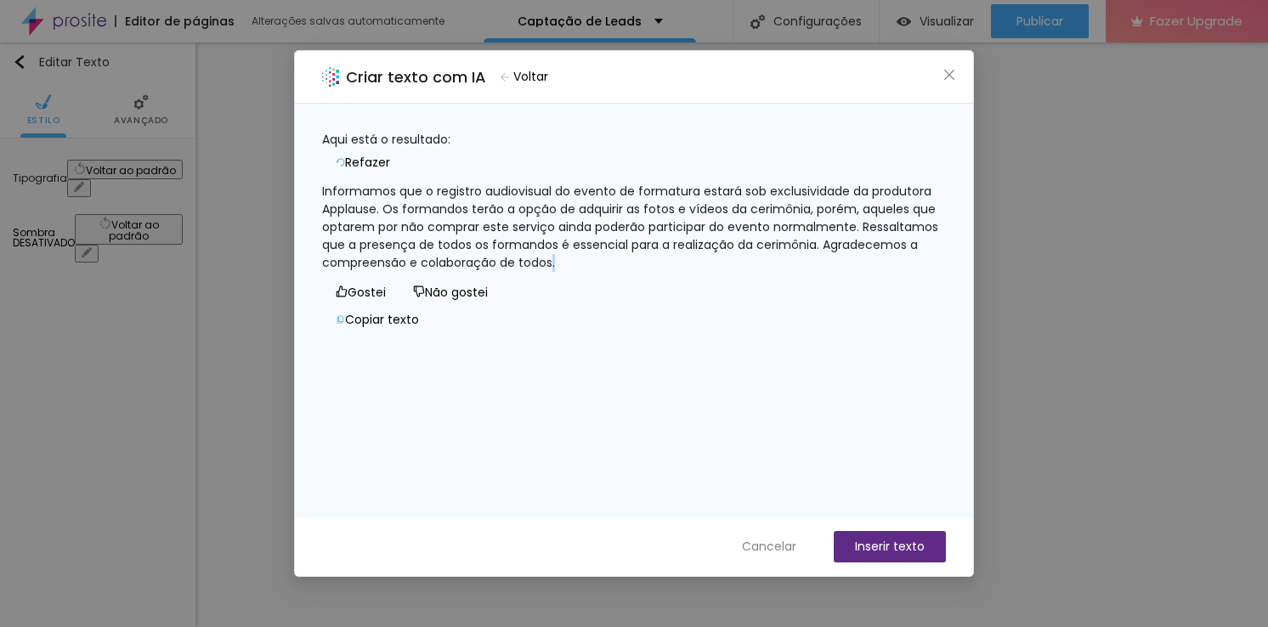
drag, startPoint x: 757, startPoint y: 279, endPoint x: 788, endPoint y: 278, distance: 30.6
click at [762, 272] on div "Informamos que o registro audiovisual do evento de formatura estará sob exclusi…" at bounding box center [634, 227] width 624 height 89
click at [869, 272] on div "Informamos que o registro audiovisual do evento de formatura estará sob exclusi…" at bounding box center [634, 227] width 624 height 89
